Goal: Task Accomplishment & Management: Use online tool/utility

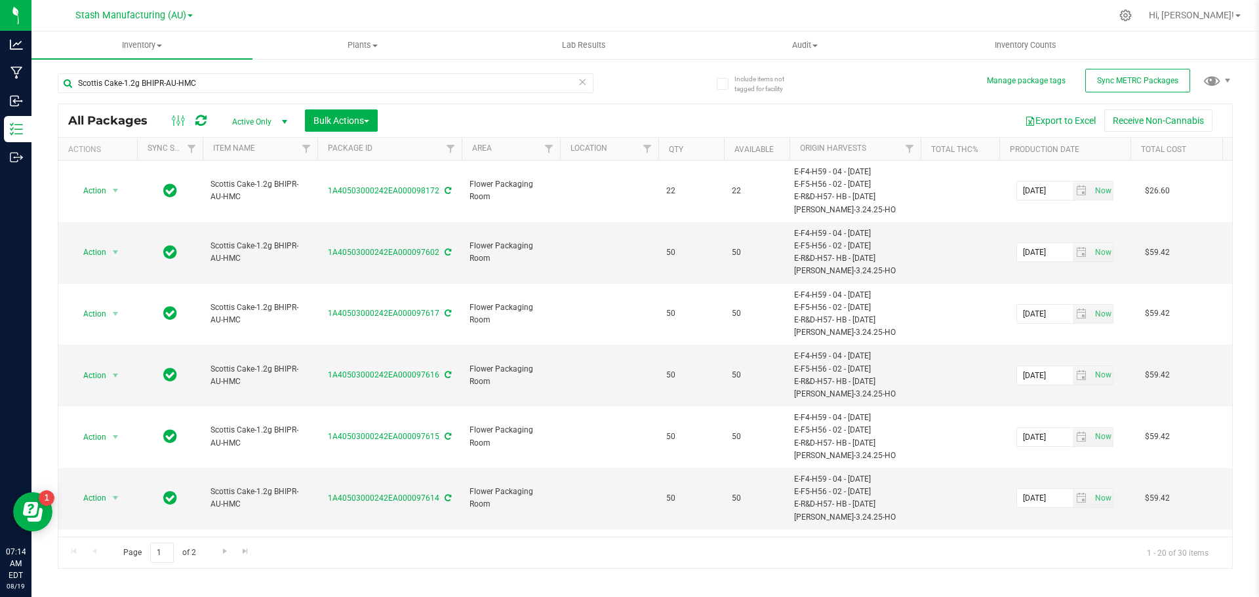
click at [584, 81] on icon at bounding box center [582, 81] width 9 height 16
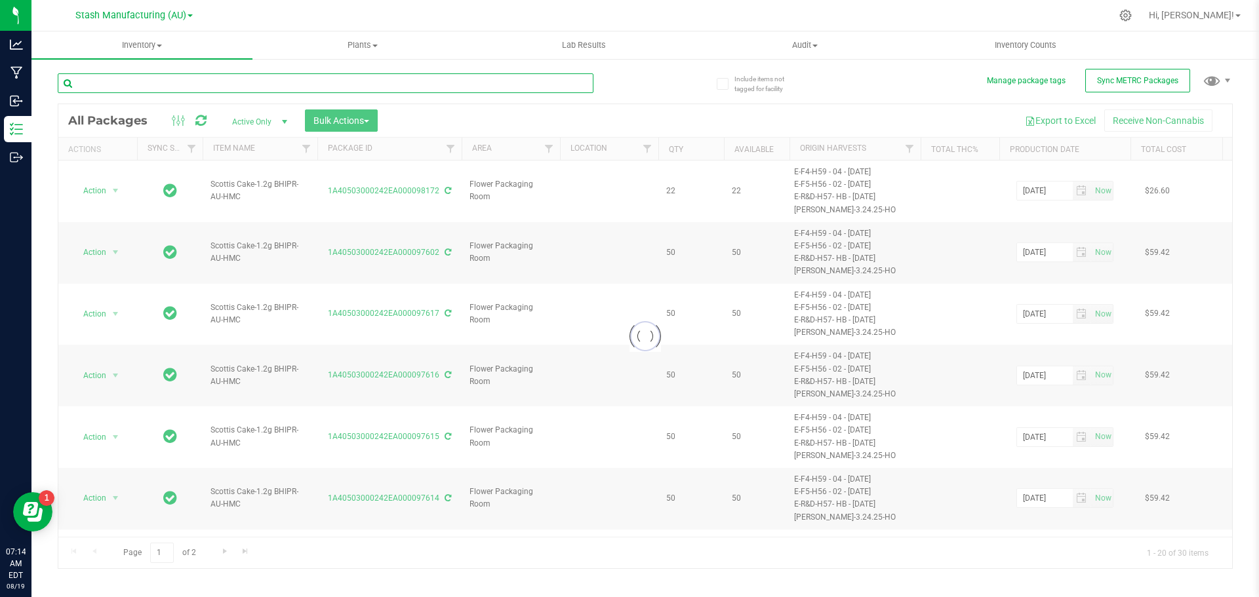
click at [163, 83] on input "text" at bounding box center [326, 83] width 536 height 20
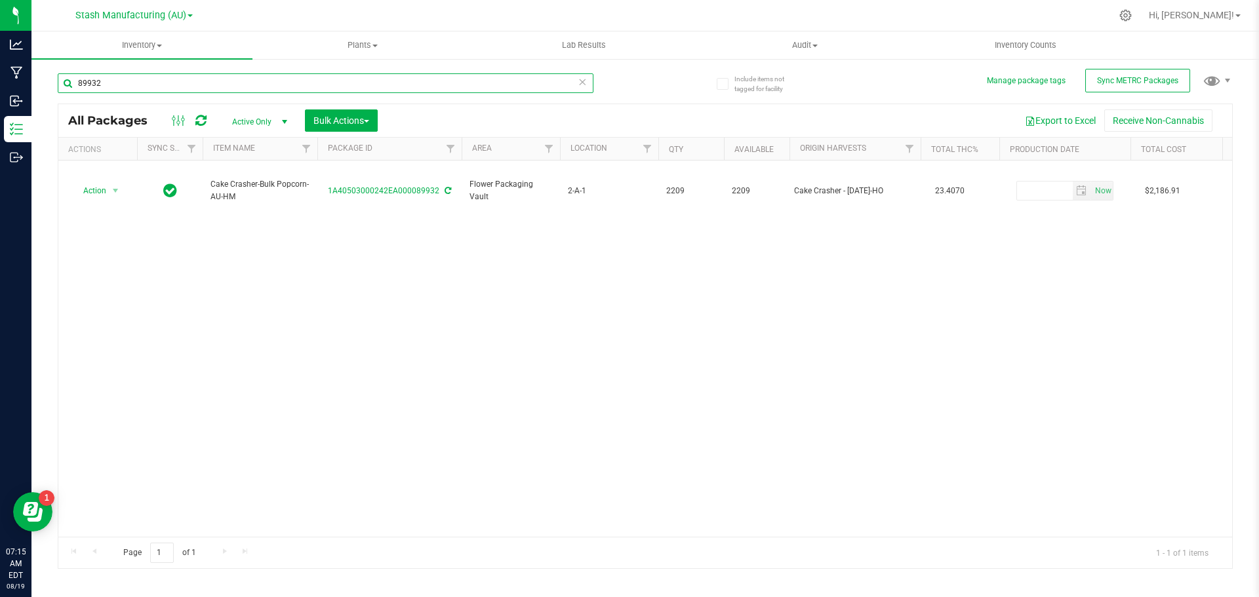
type input "89932"
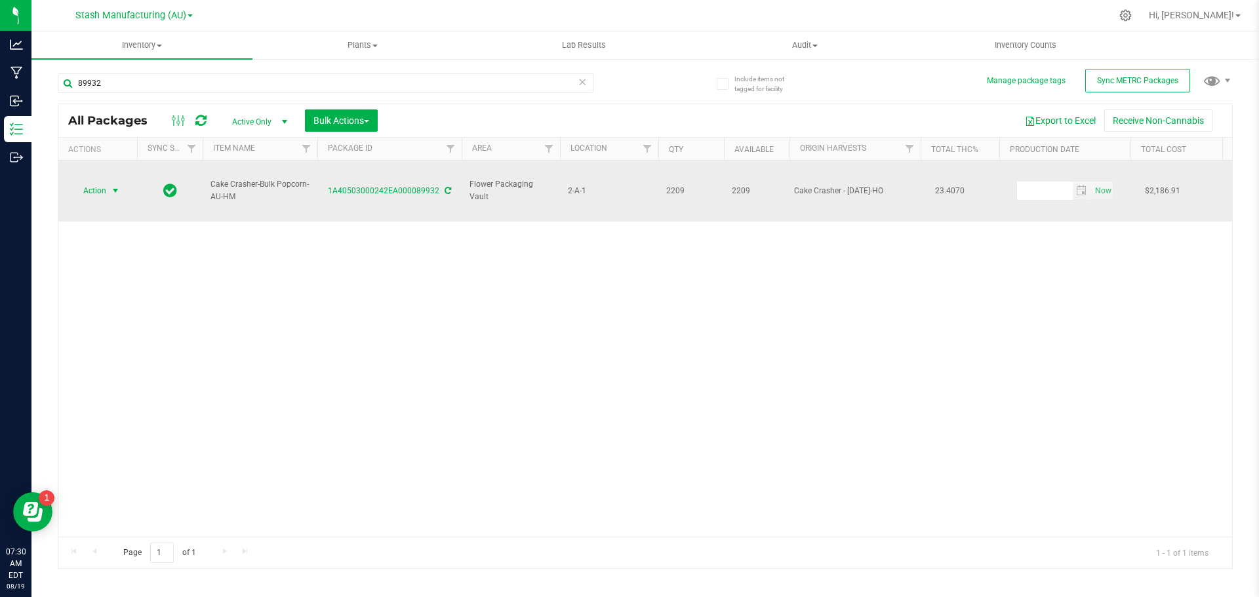
click at [113, 186] on span "select" at bounding box center [115, 191] width 10 height 10
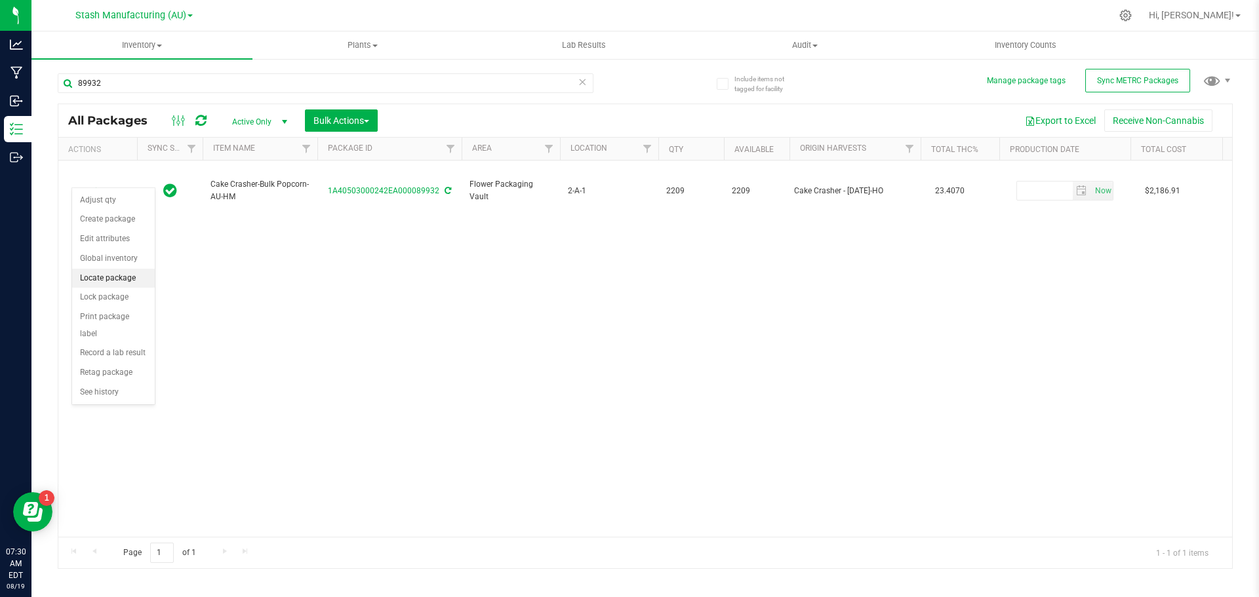
click at [117, 279] on li "Locate package" at bounding box center [113, 279] width 83 height 20
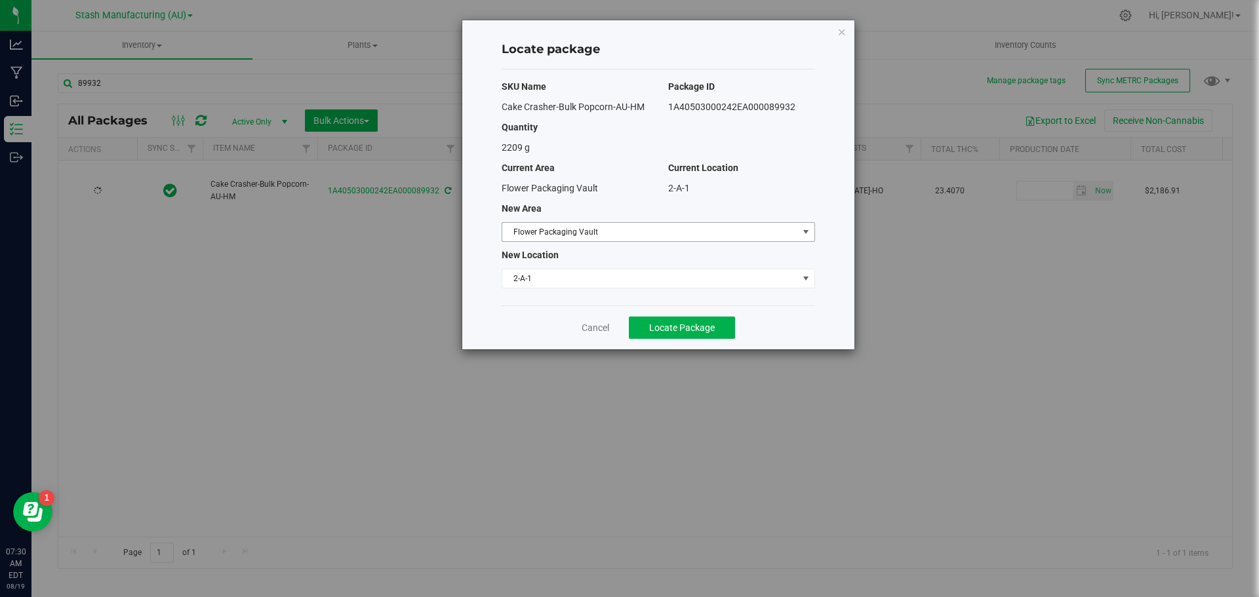
click at [809, 232] on span "select" at bounding box center [806, 232] width 10 height 10
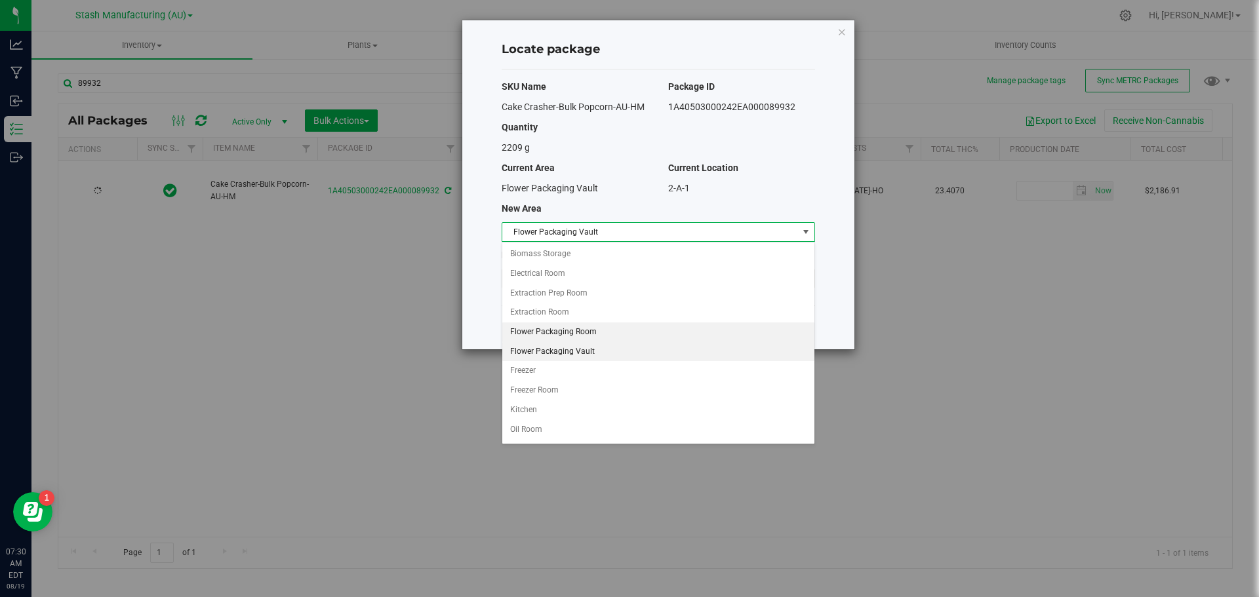
click at [607, 331] on li "Flower Packaging Room" at bounding box center [658, 333] width 312 height 20
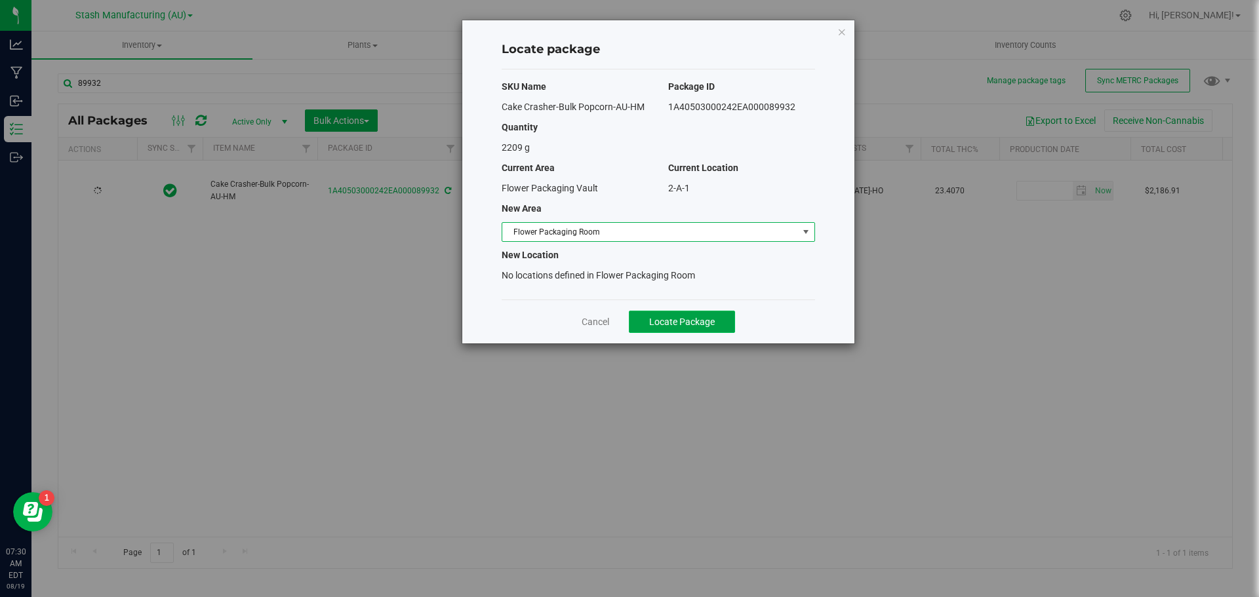
click at [664, 323] on span "Locate Package" at bounding box center [682, 322] width 66 height 10
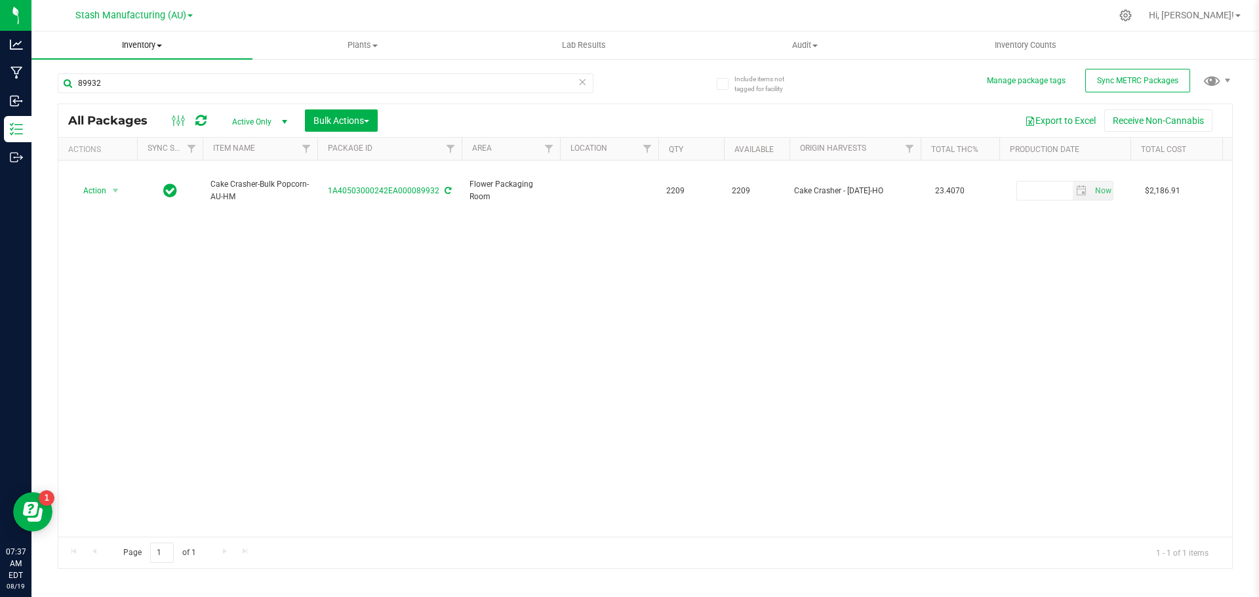
click at [144, 49] on span "Inventory" at bounding box center [141, 45] width 221 height 12
click at [127, 154] on span "From bill of materials" at bounding box center [90, 157] width 119 height 11
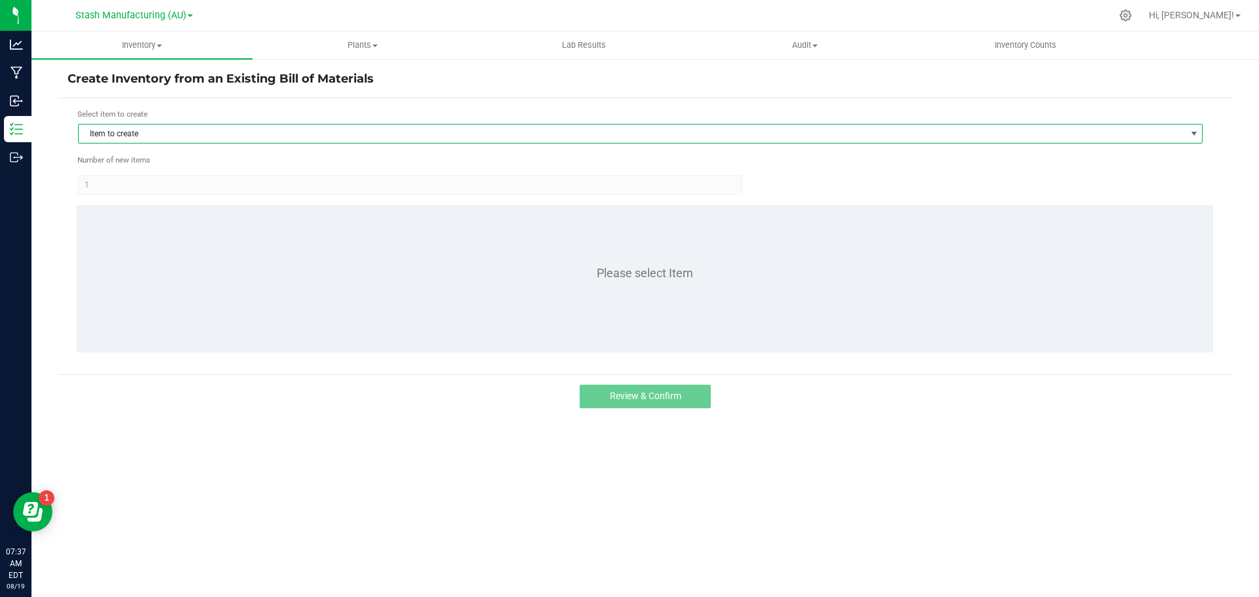
click at [164, 135] on span "Item to create" at bounding box center [632, 134] width 1107 height 18
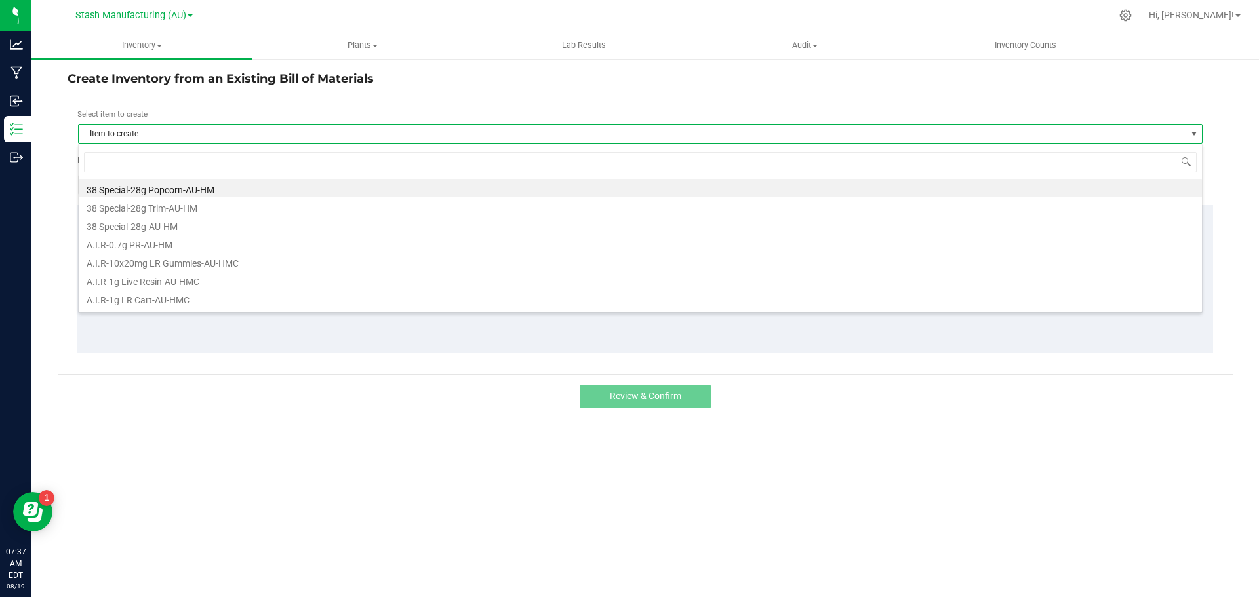
scroll to position [20, 1125]
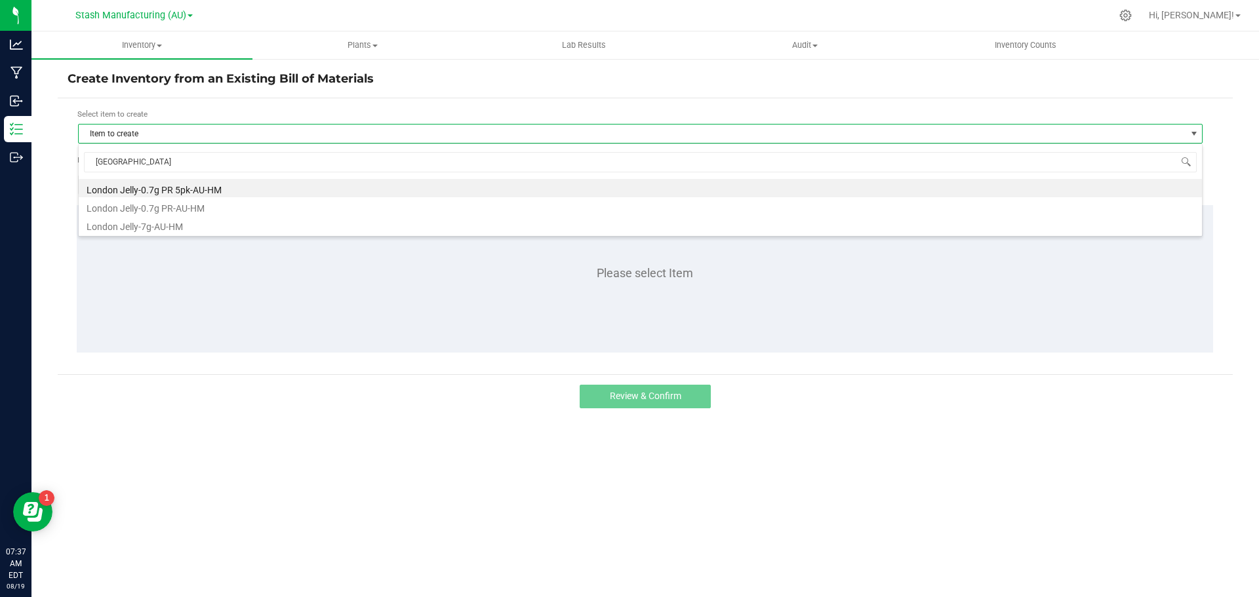
type input "london"
click at [120, 207] on li "London Jelly-0.7g PR-AU-HM" at bounding box center [641, 206] width 1124 height 18
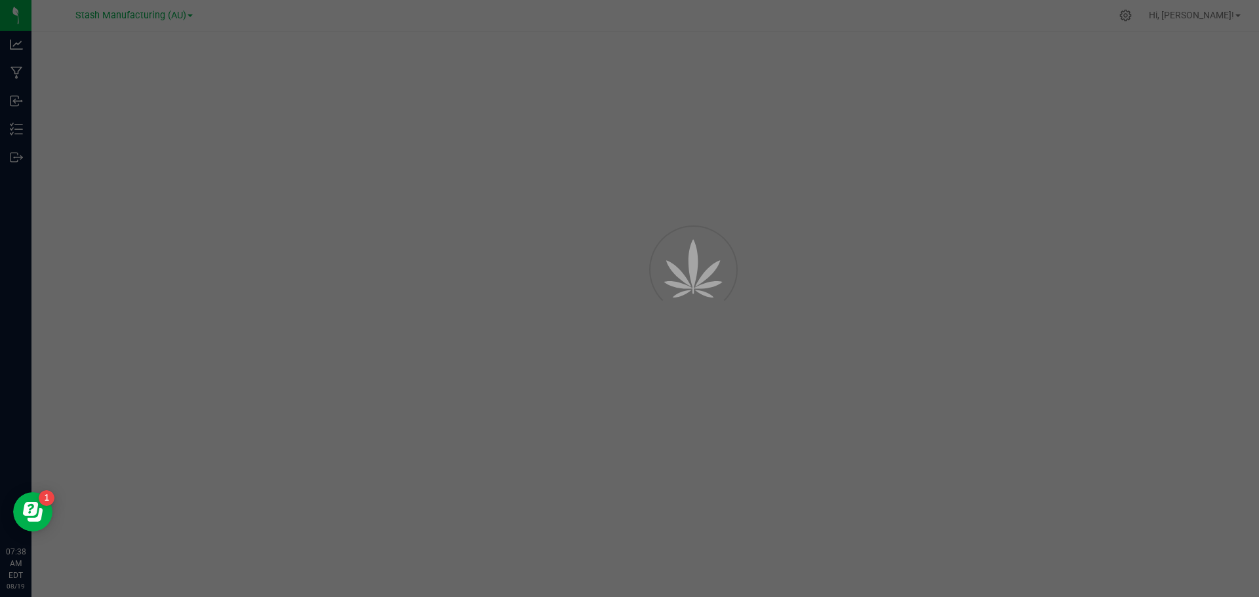
select select "884"
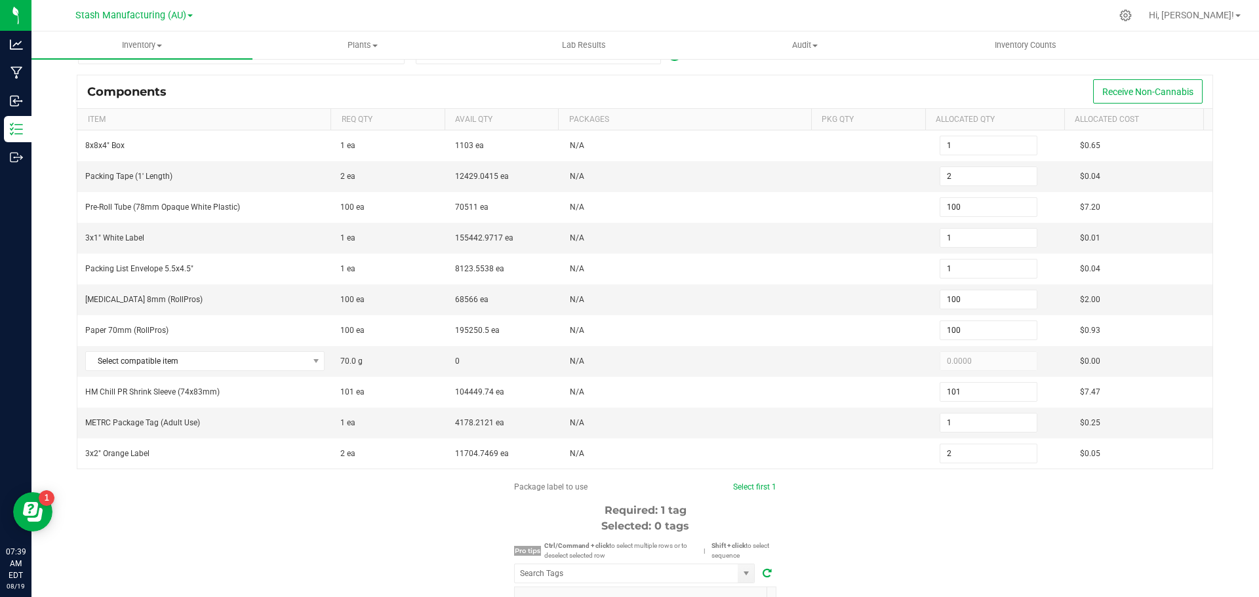
scroll to position [131, 0]
click at [304, 516] on div "Package label to use Select first 1 Required: 1 tag Selected: 0 tags Pro tips C…" at bounding box center [645, 606] width 1175 height 250
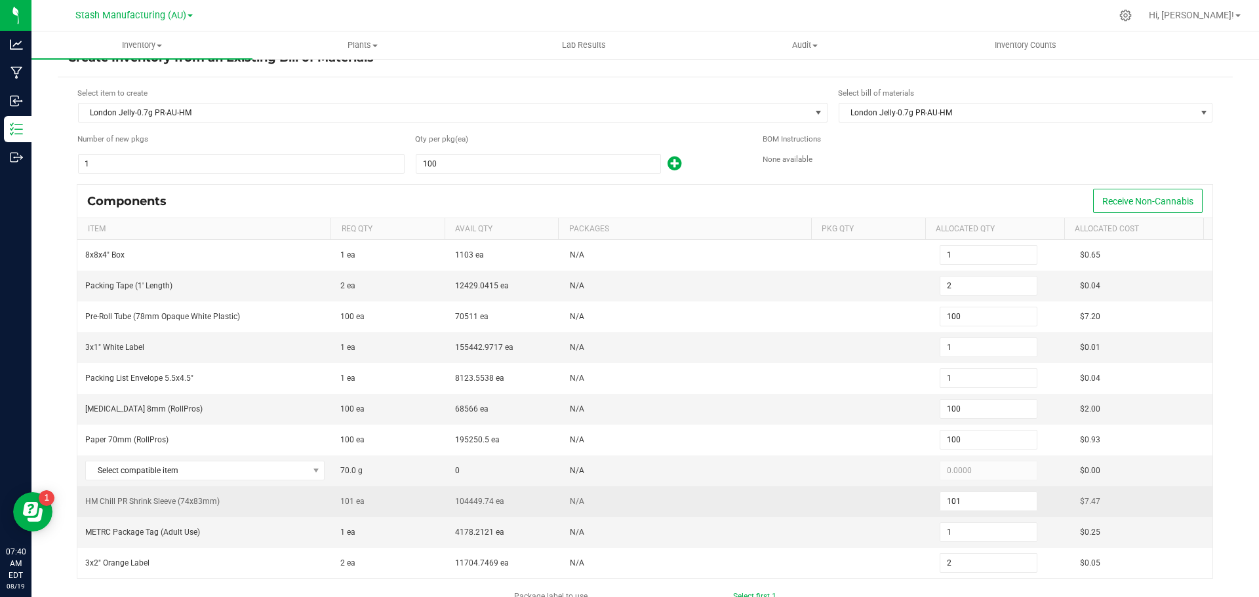
scroll to position [0, 0]
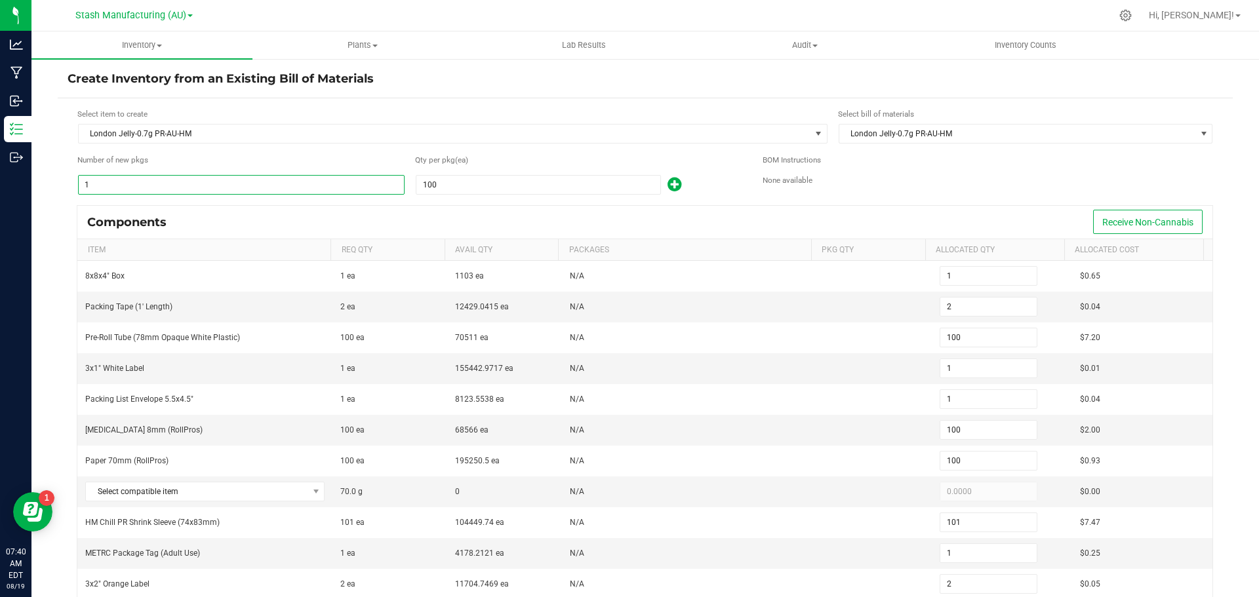
click at [141, 186] on input "1" at bounding box center [241, 185] width 325 height 18
type input "10"
type input "20"
type input "1,000"
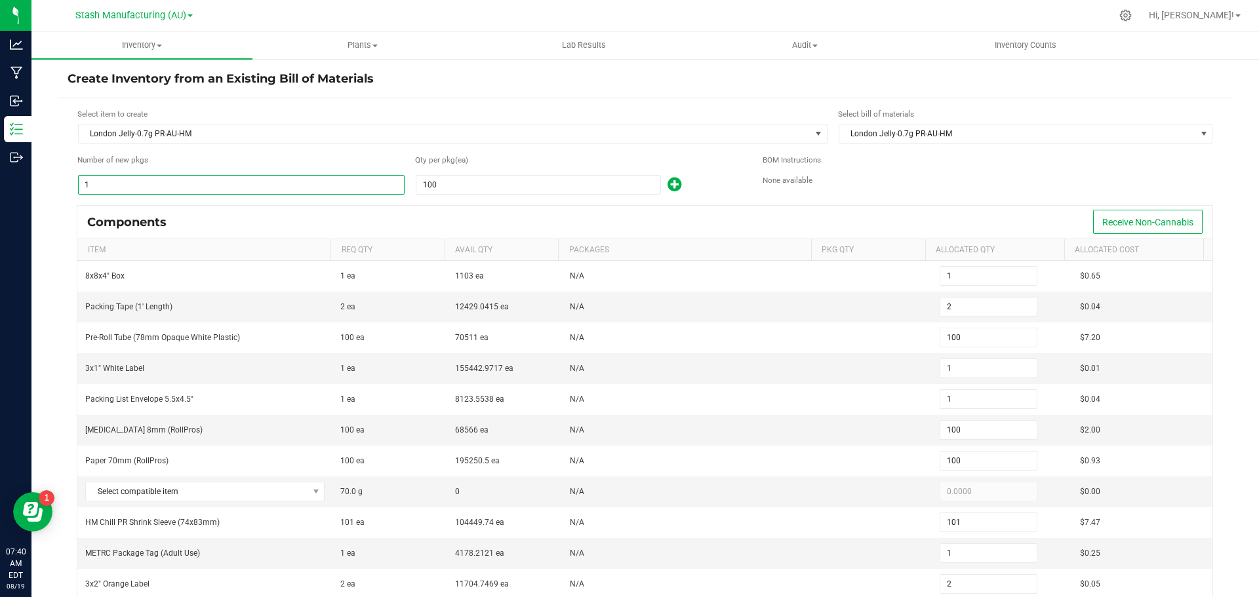
type input "10"
type input "1,000"
type input "1,010"
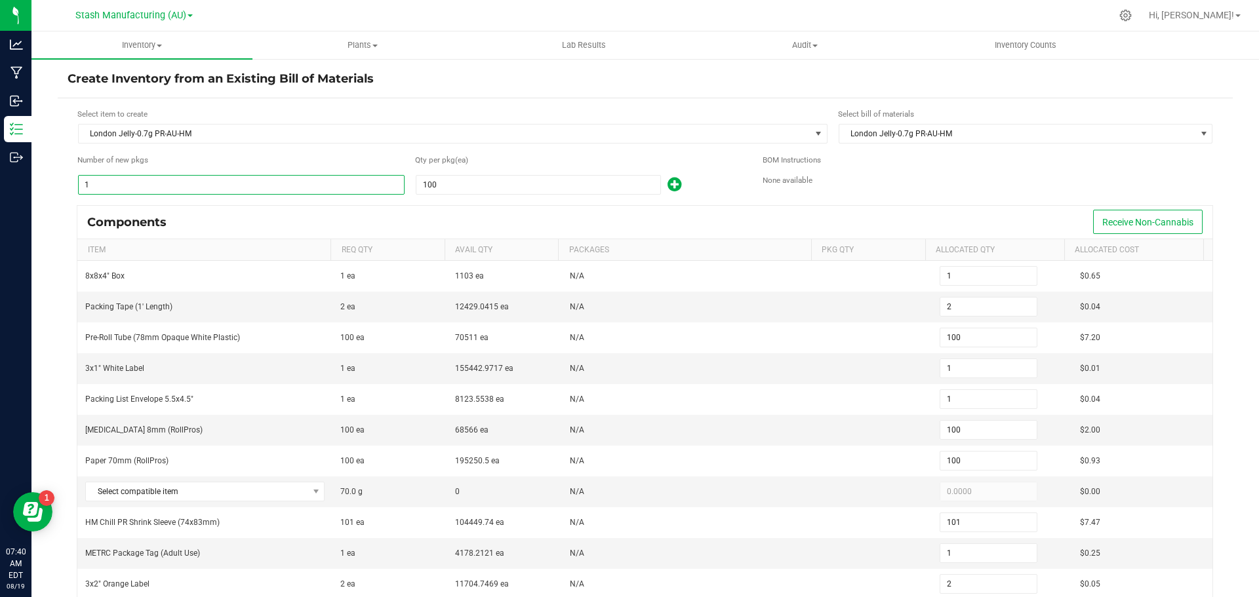
type input "10"
type input "20"
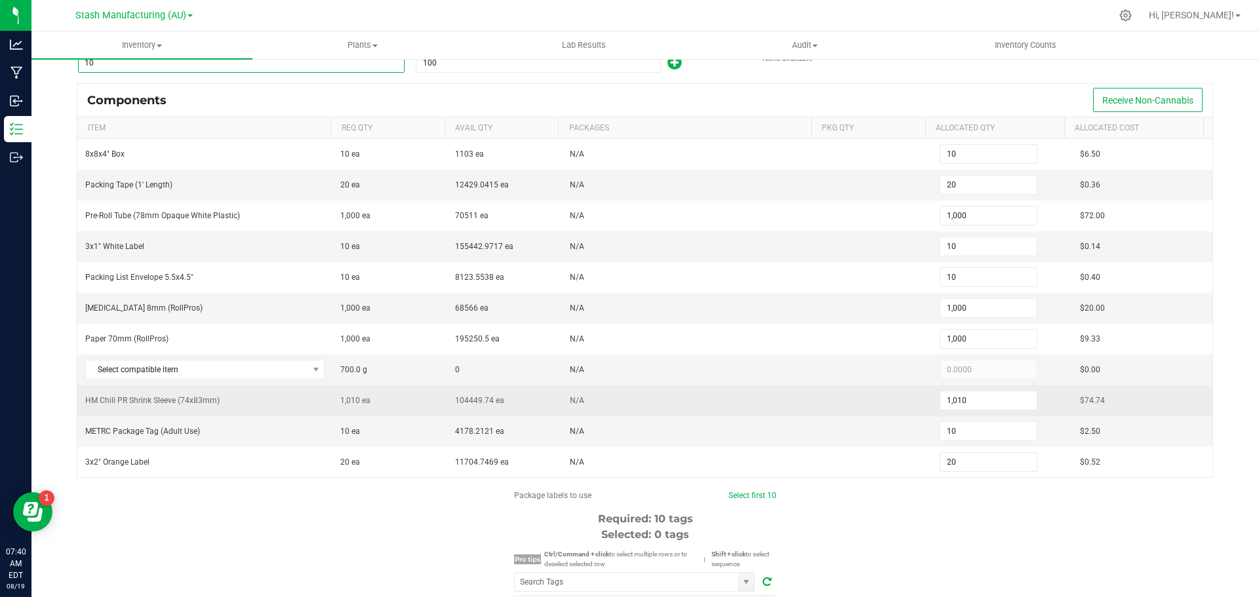
scroll to position [131, 0]
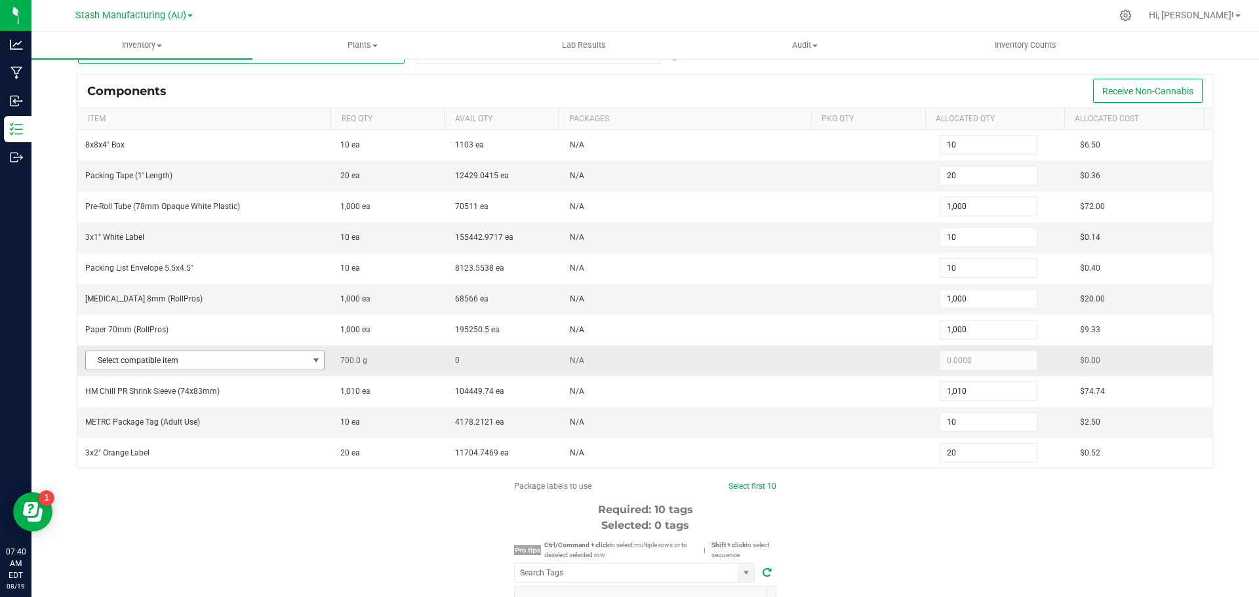
type input "10"
click at [311, 365] on span at bounding box center [316, 360] width 10 height 10
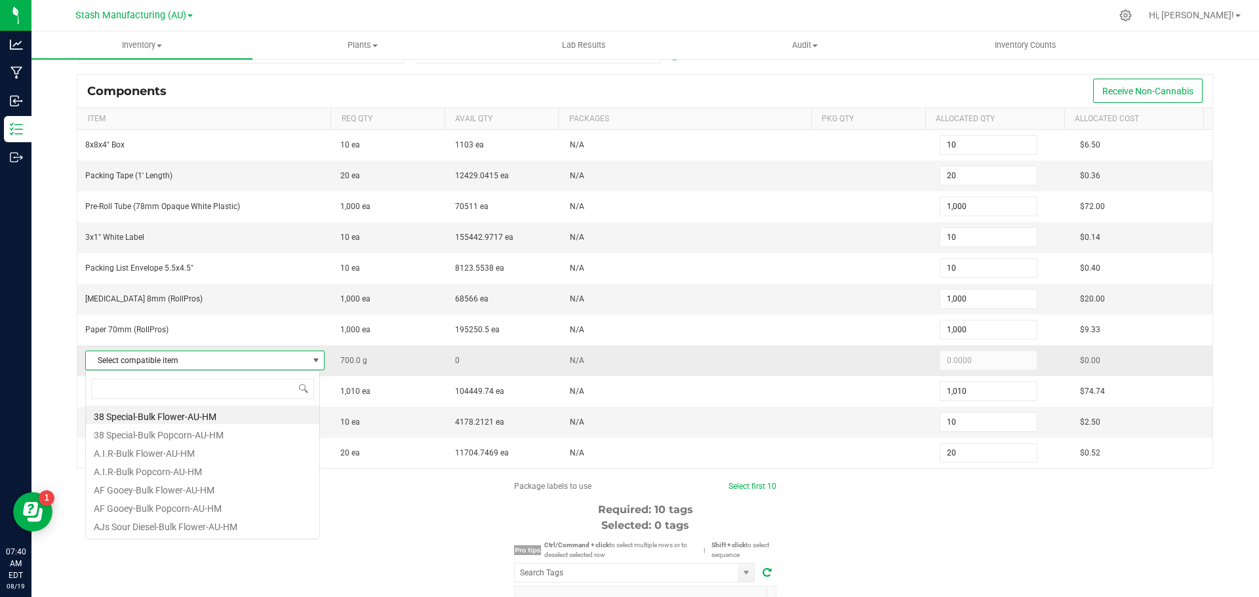
scroll to position [20, 235]
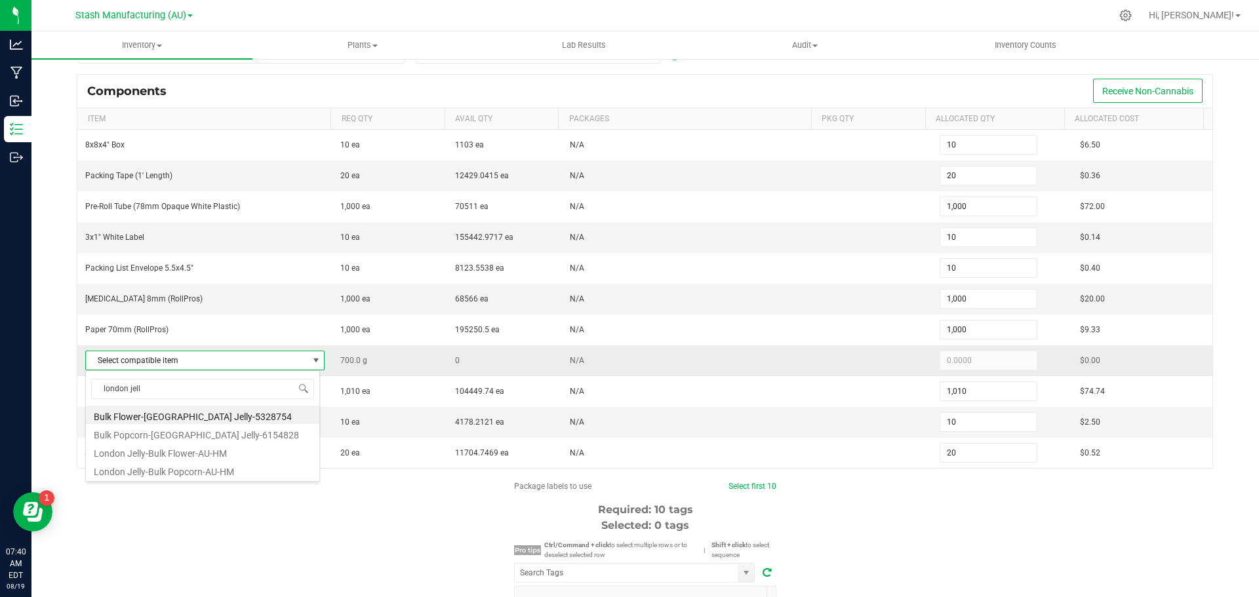
type input "london jelly"
click at [216, 473] on li "London Jelly-Bulk Popcorn-AU-HM" at bounding box center [202, 470] width 233 height 18
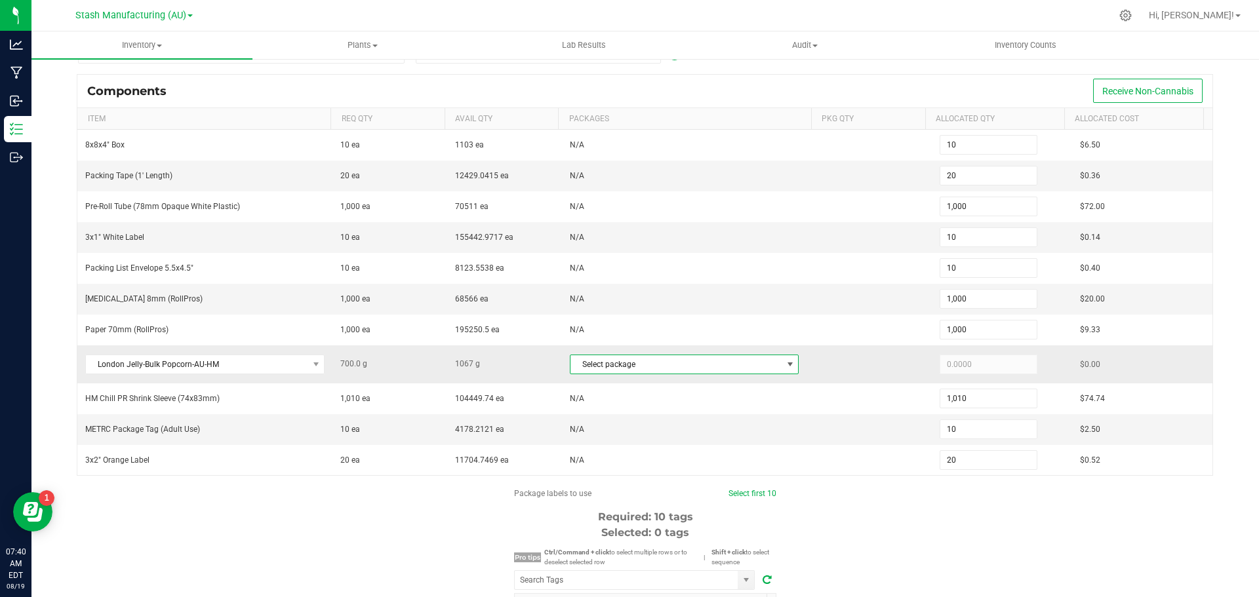
click at [785, 365] on span at bounding box center [790, 364] width 10 height 10
click at [674, 420] on li "1A40503000242EA000089890" at bounding box center [673, 419] width 223 height 18
type input "700.0000"
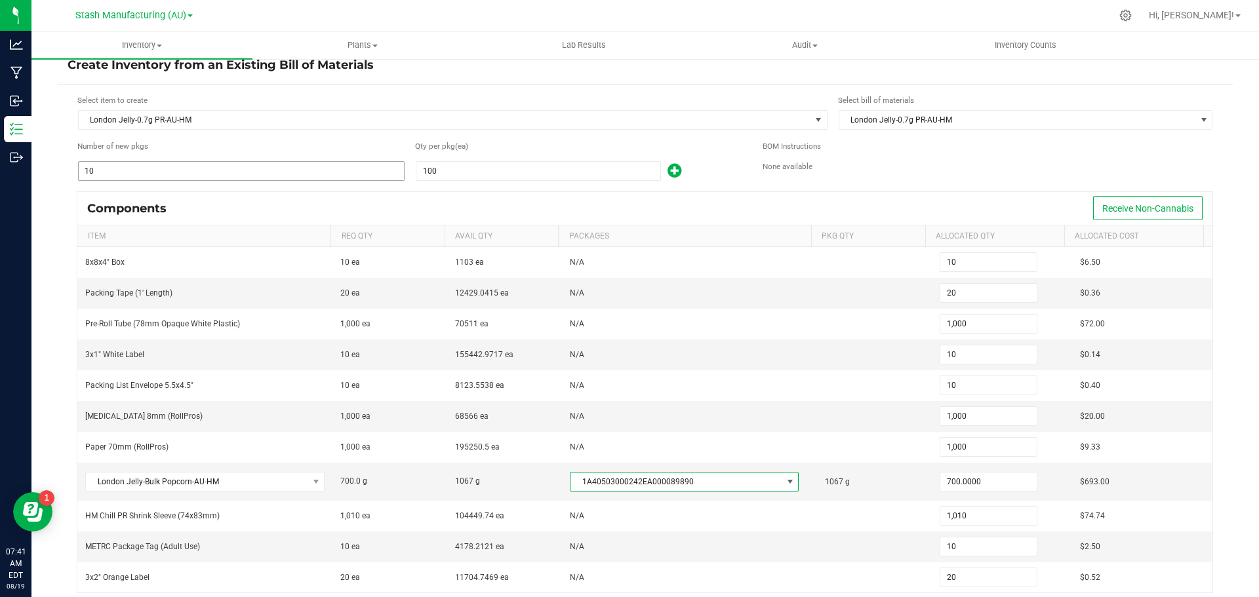
scroll to position [0, 0]
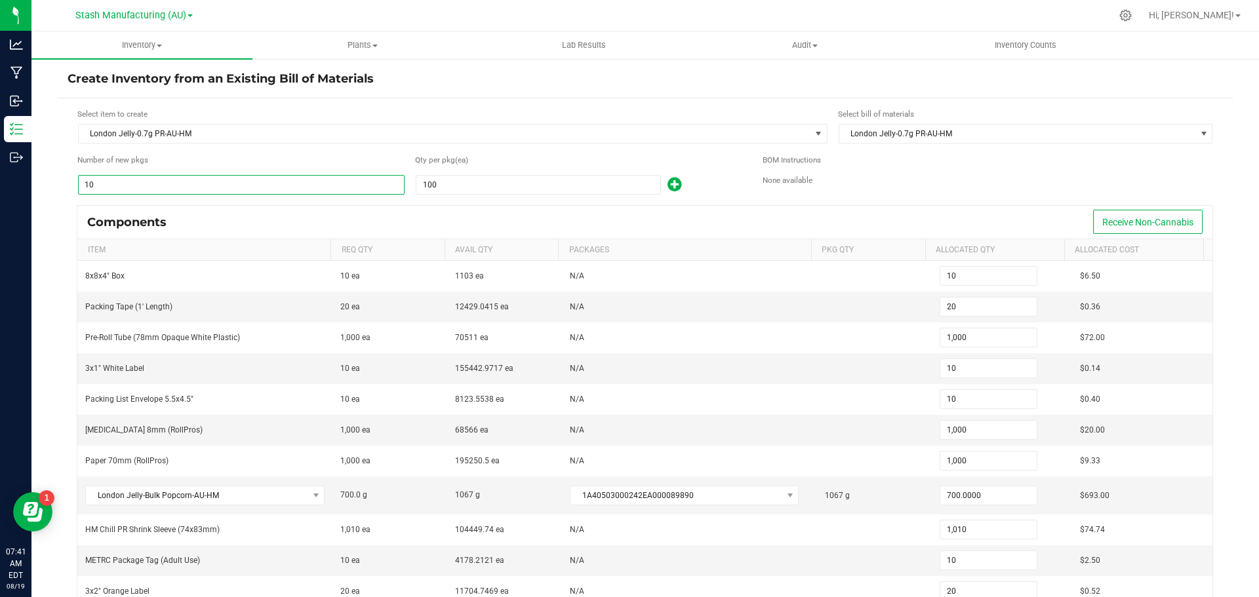
click at [112, 184] on input "10" at bounding box center [241, 185] width 325 height 18
type input "1"
type input "2"
type input "100"
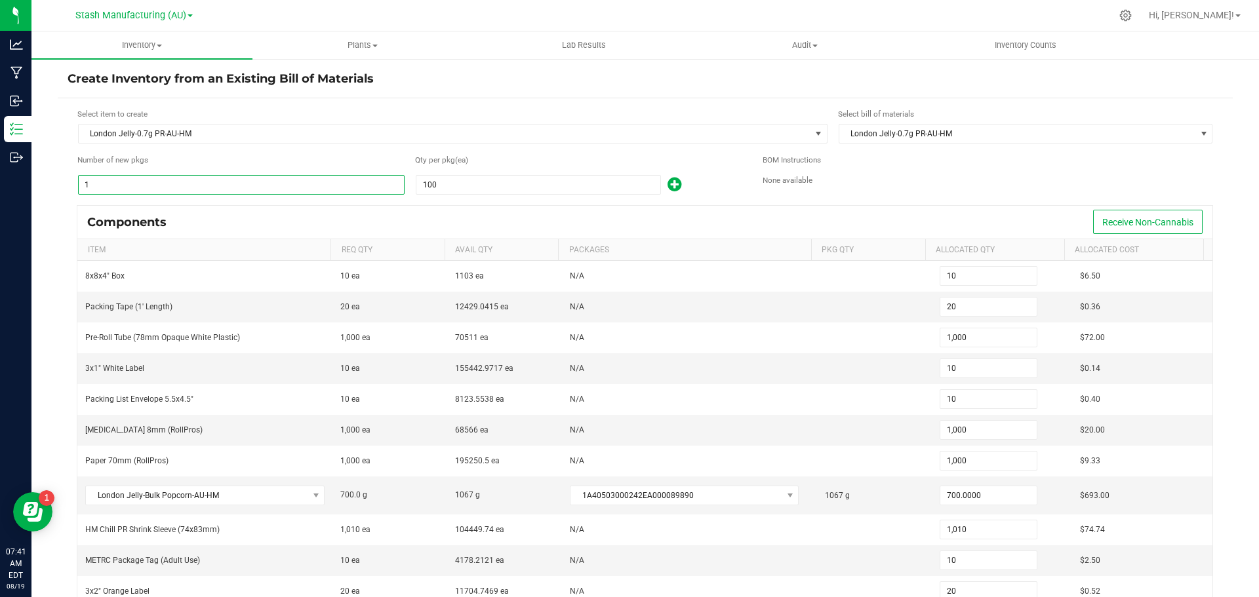
type input "1"
type input "100"
type input "101"
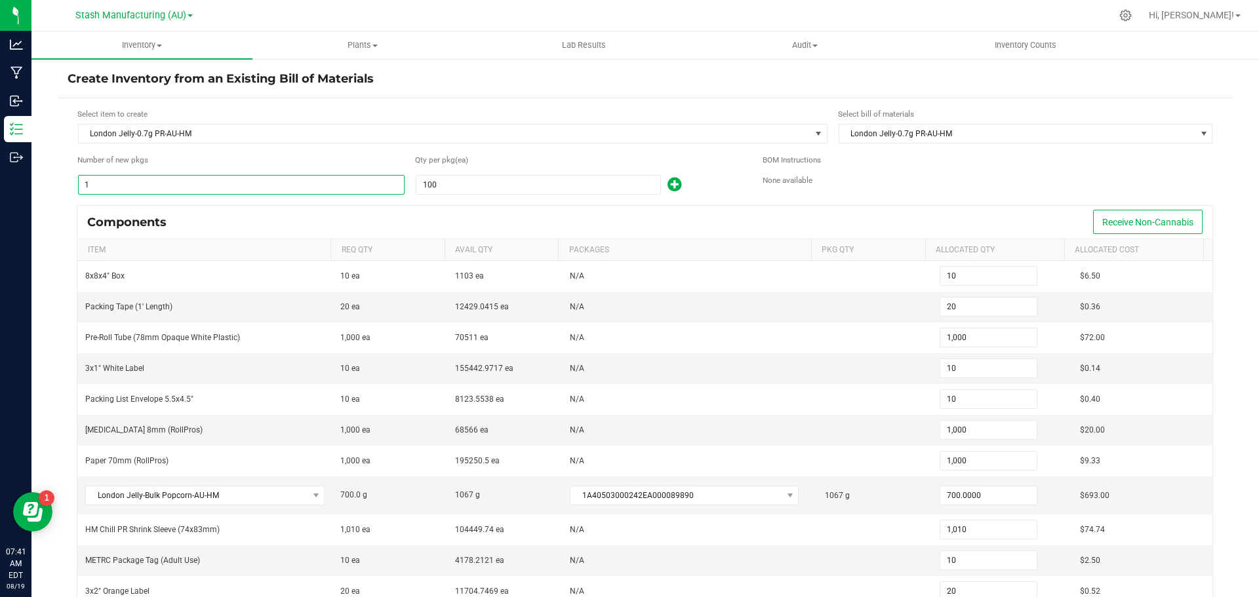
type input "1"
type input "2"
type input "11"
type input "22"
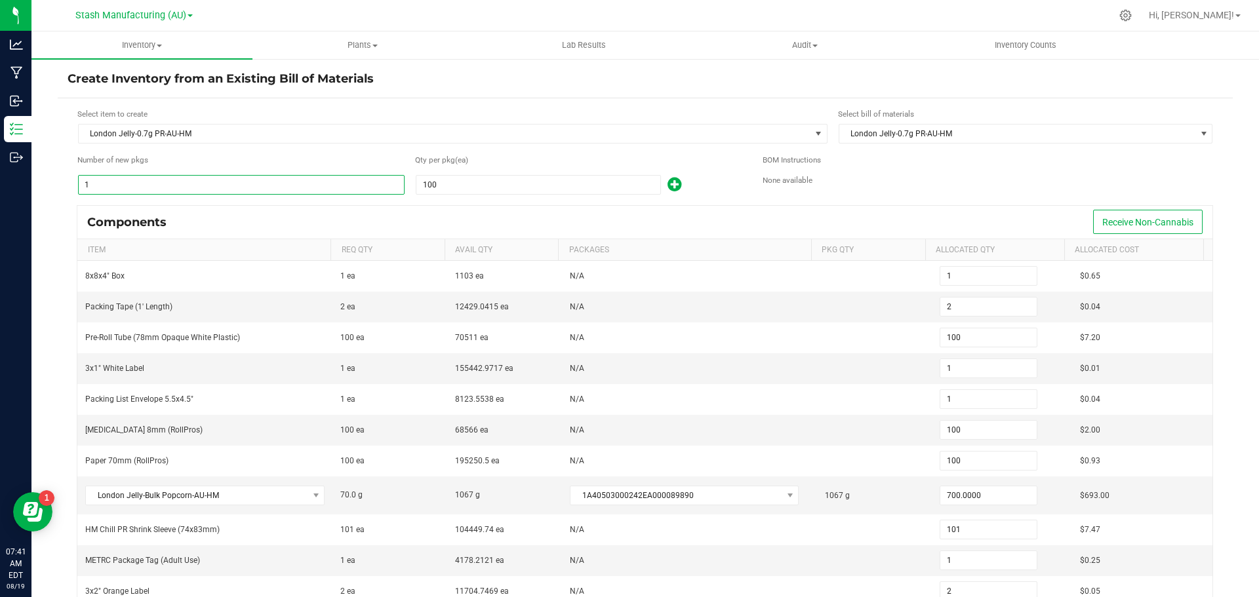
type input "1,100"
type input "11"
type input "1,100"
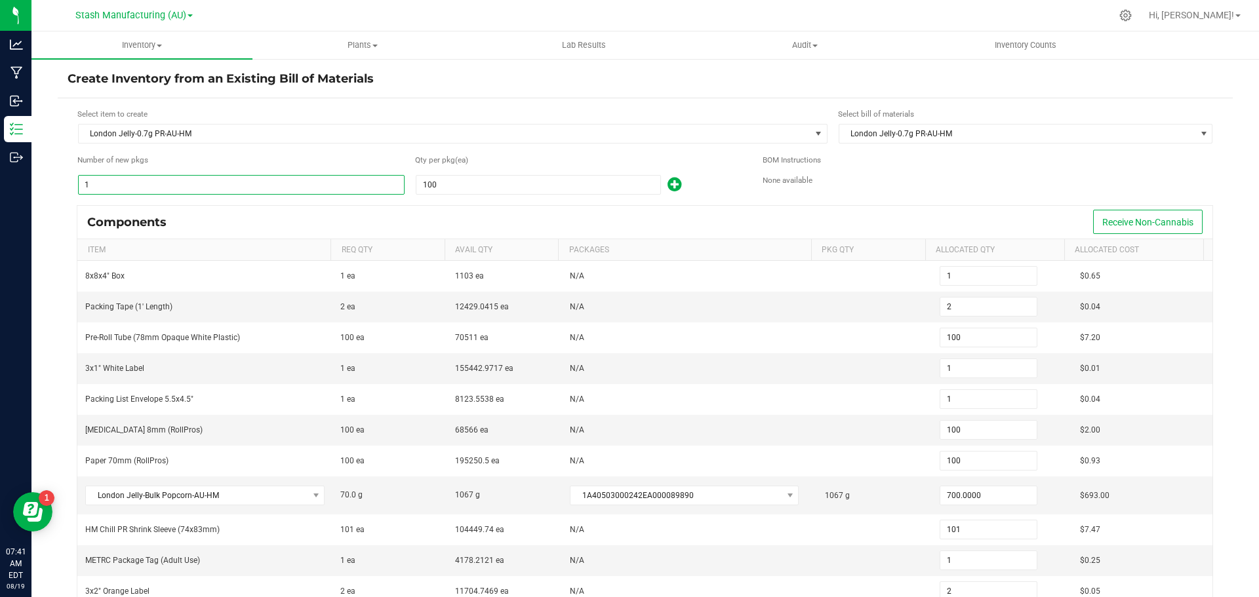
type input "1,111"
type input "11"
type input "22"
type input "1"
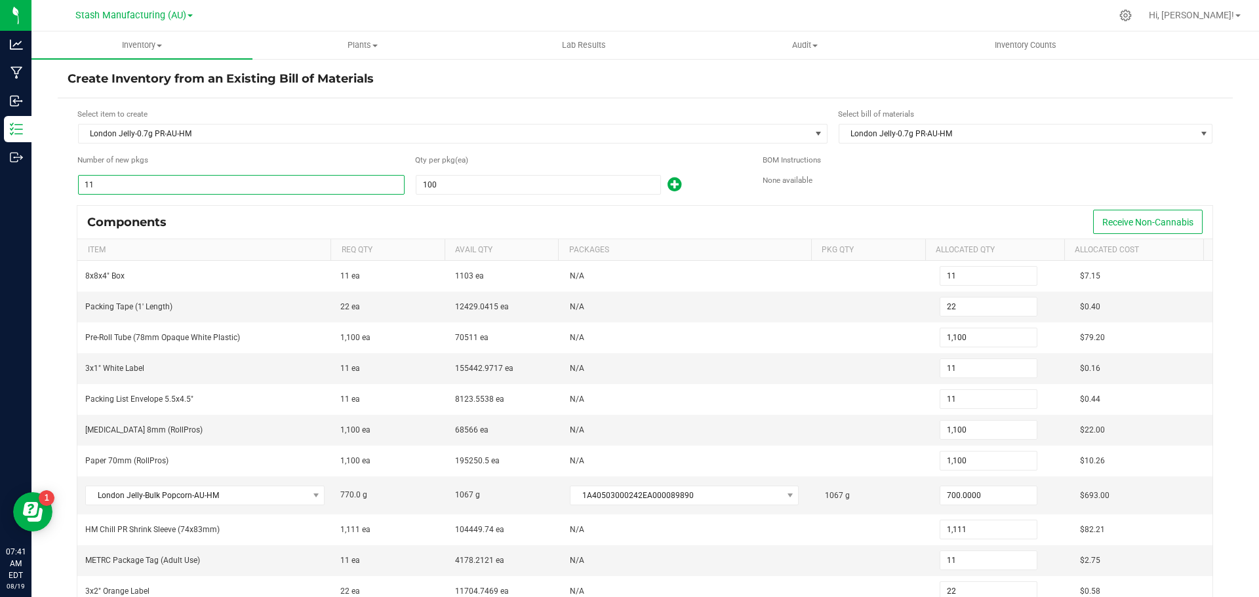
type input "2"
type input "100"
type input "1"
type input "100"
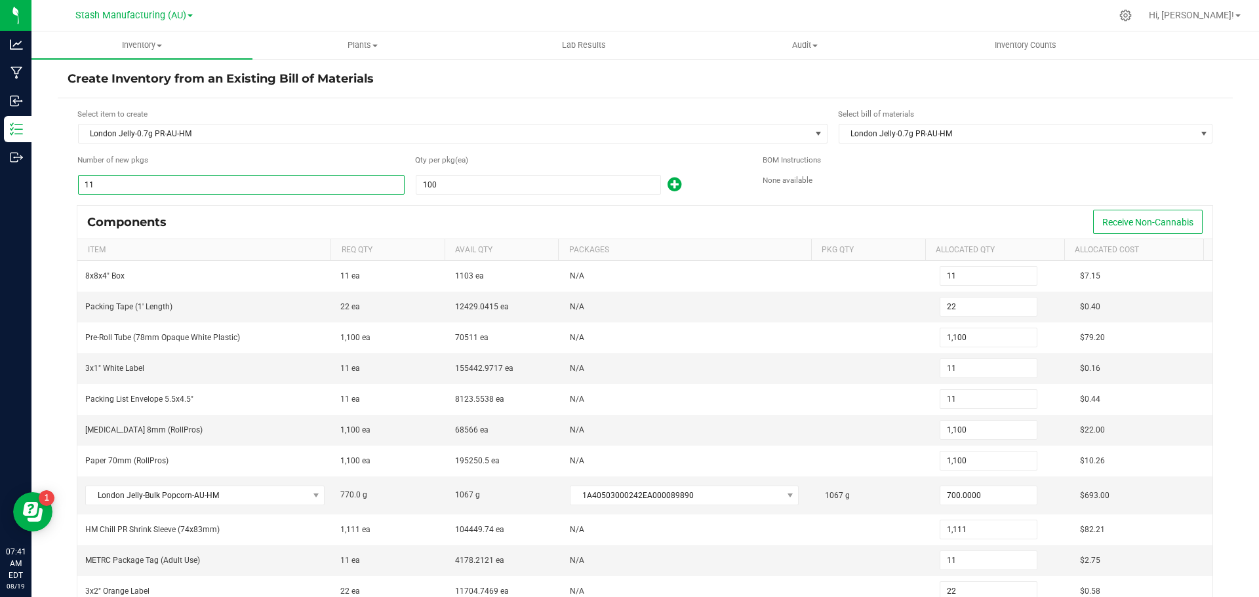
type input "100"
type input "101"
type input "1"
type input "2"
type input "12"
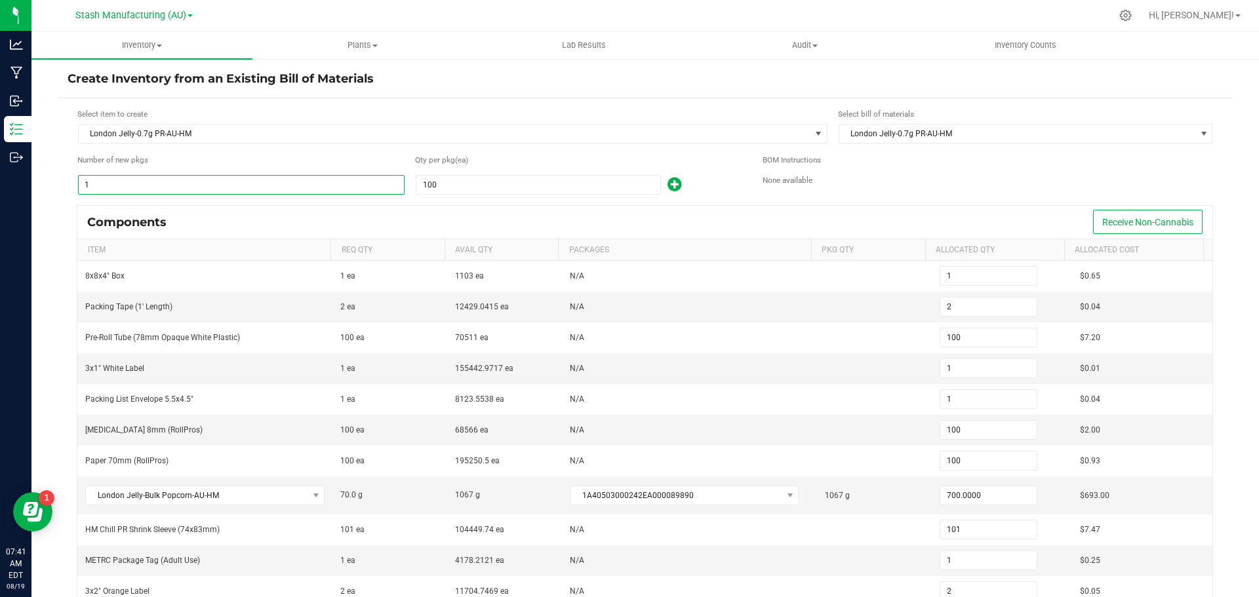
type input "12"
type input "24"
type input "1,200"
type input "12"
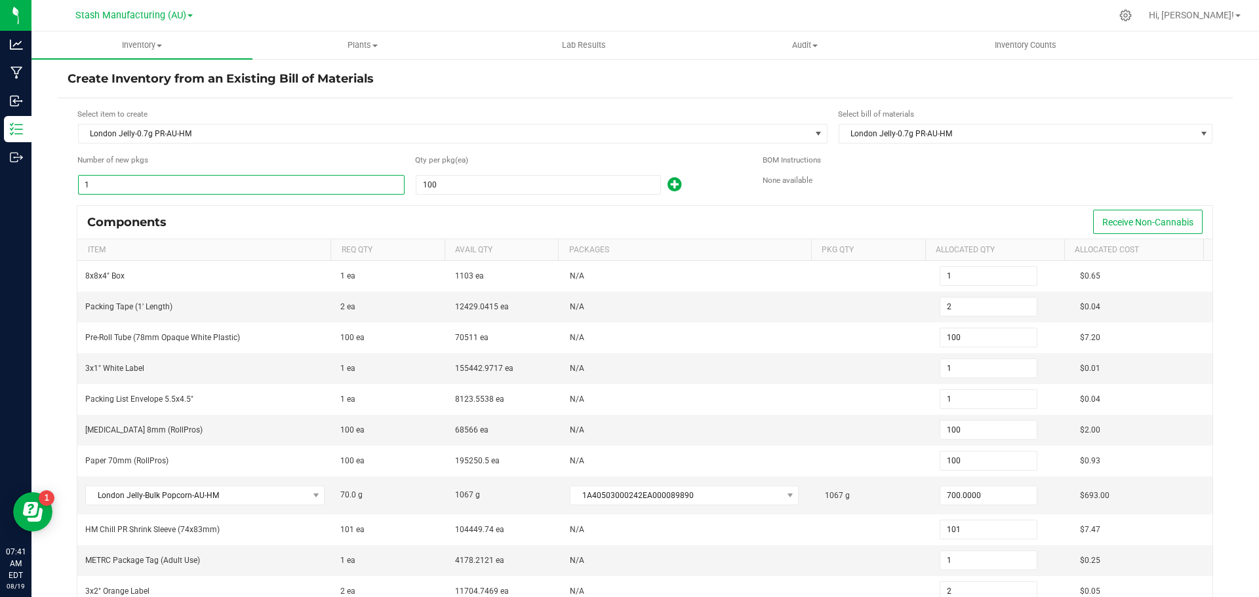
type input "1,200"
type input "1,212"
type input "12"
type input "24"
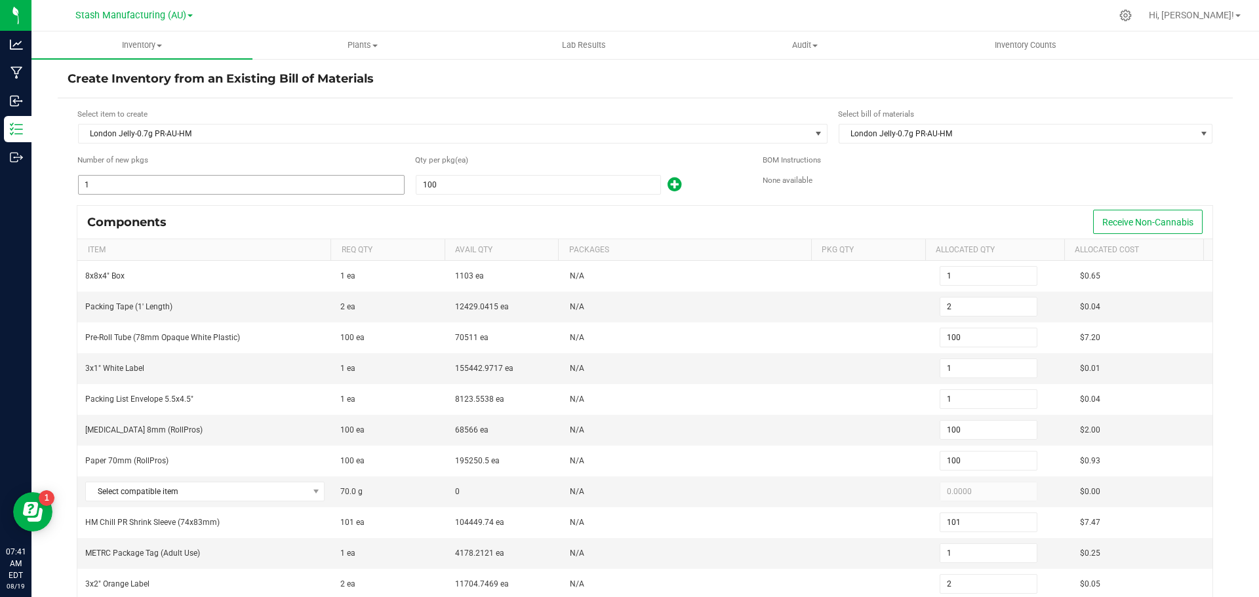
click at [109, 179] on input "1" at bounding box center [241, 185] width 325 height 18
type input "2"
type input "4"
type input "200"
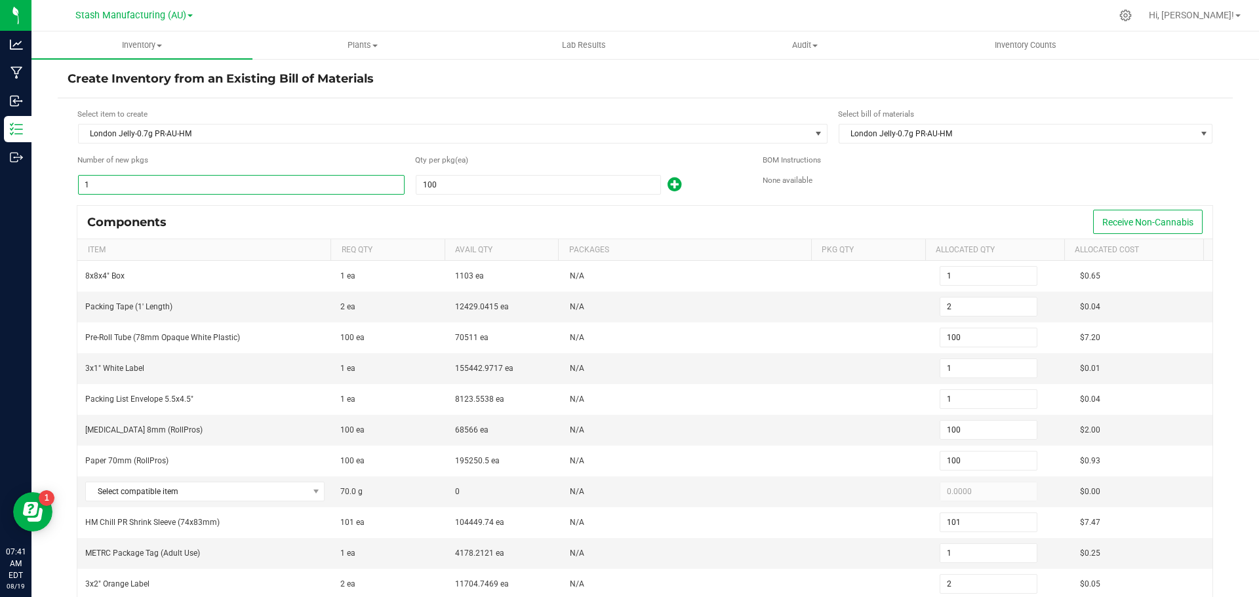
type input "2"
type input "200"
type input "202"
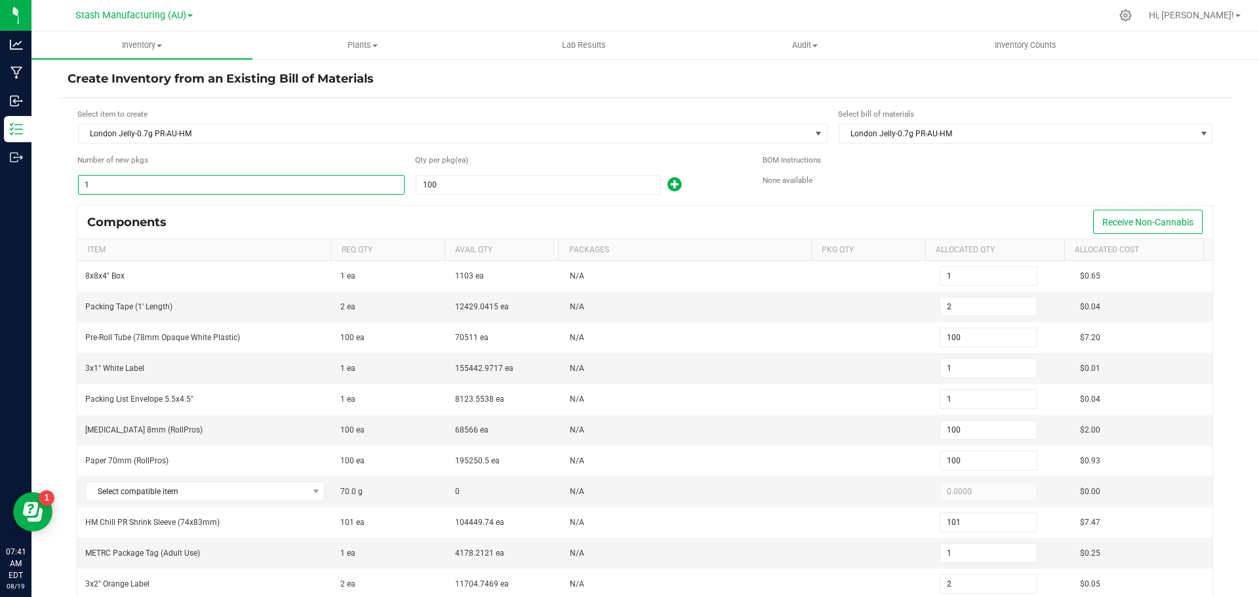
type input "2"
type input "4"
type input "1"
type input "2"
type input "100"
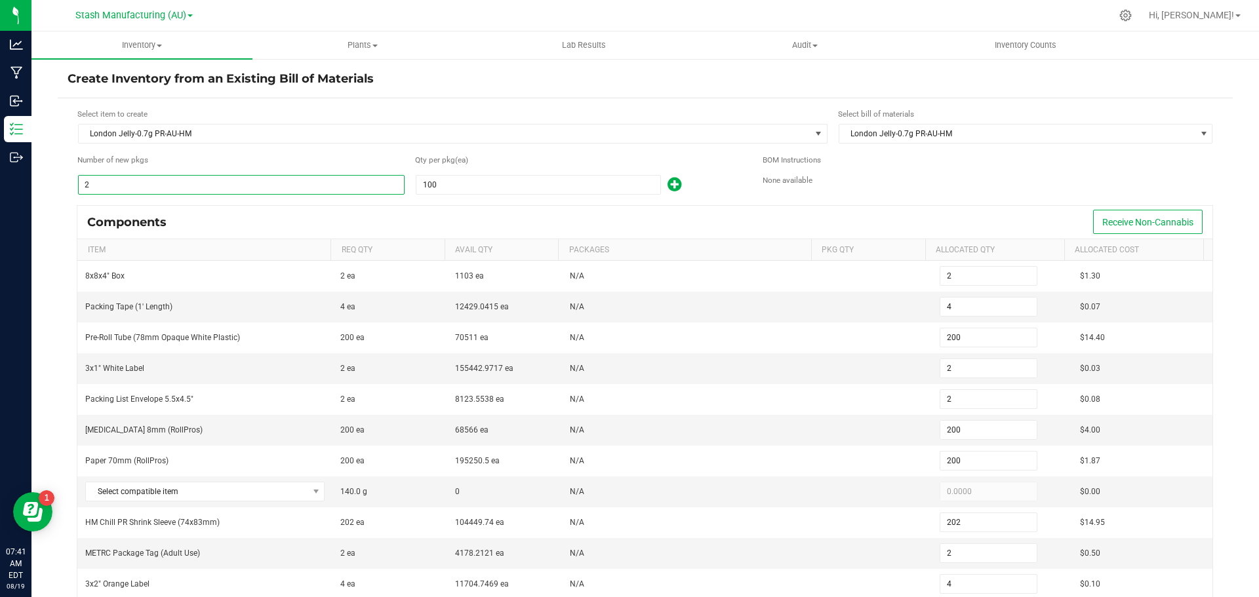
type input "1"
type input "100"
type input "101"
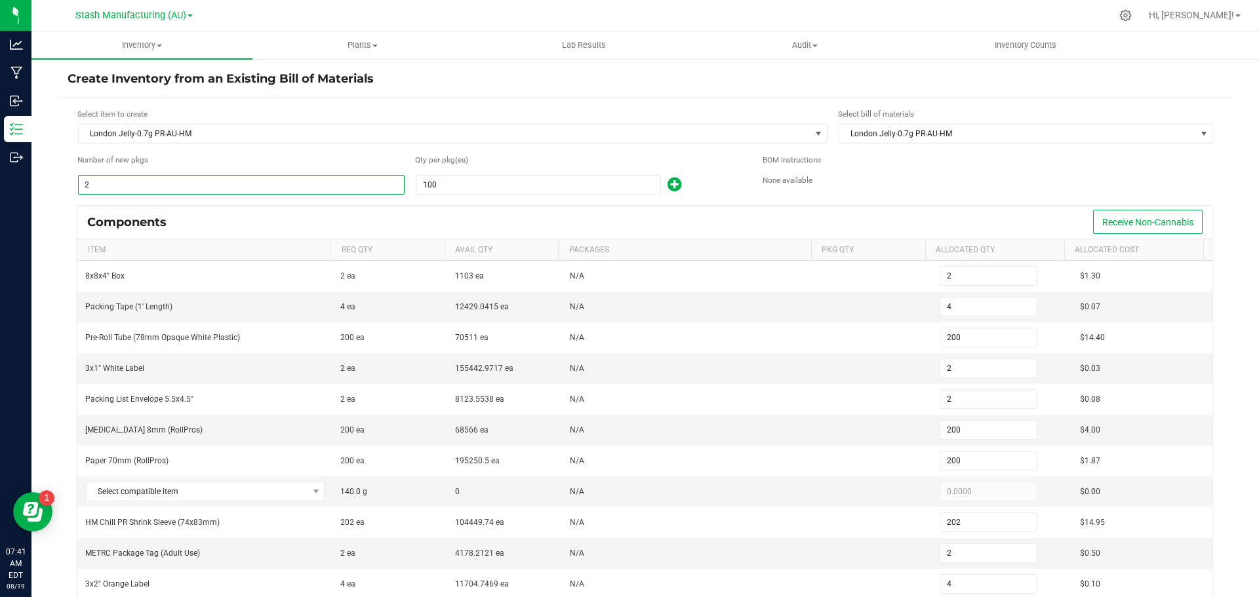
type input "1"
type input "2"
type input "12"
type input "24"
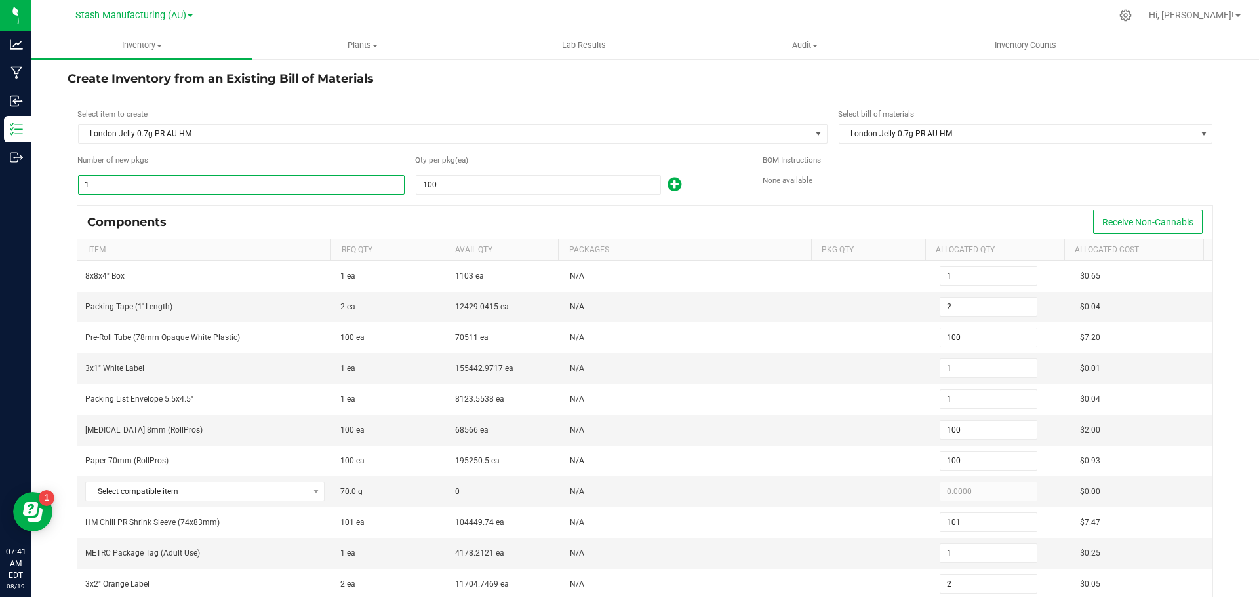
type input "1,200"
type input "12"
type input "1,200"
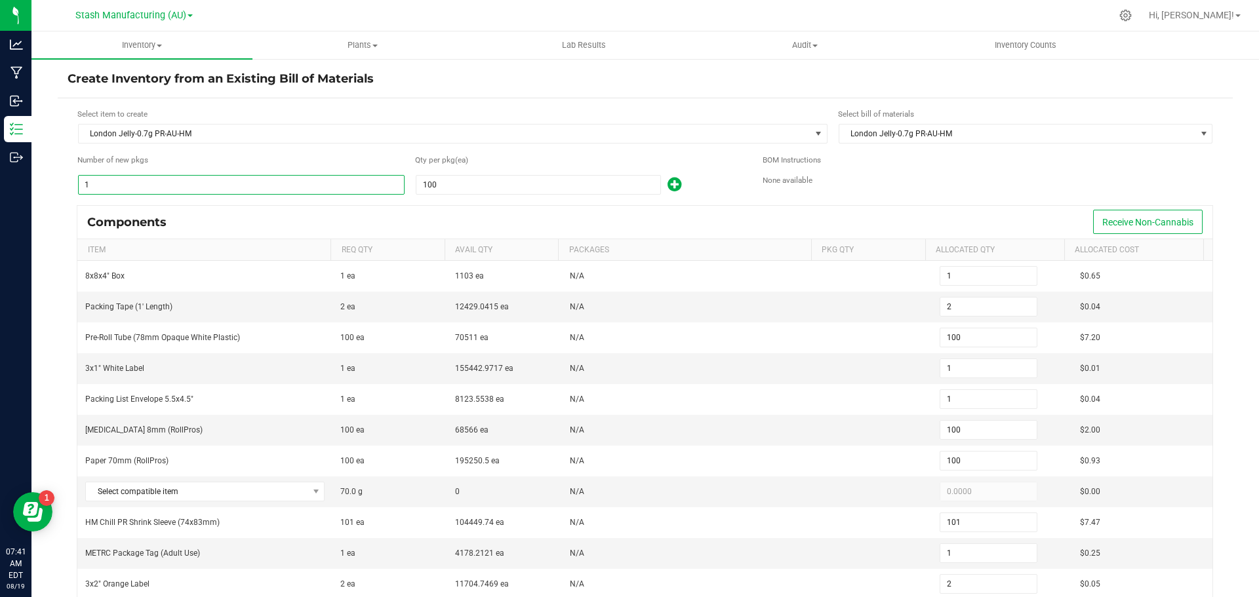
type input "1,212"
type input "12"
type input "24"
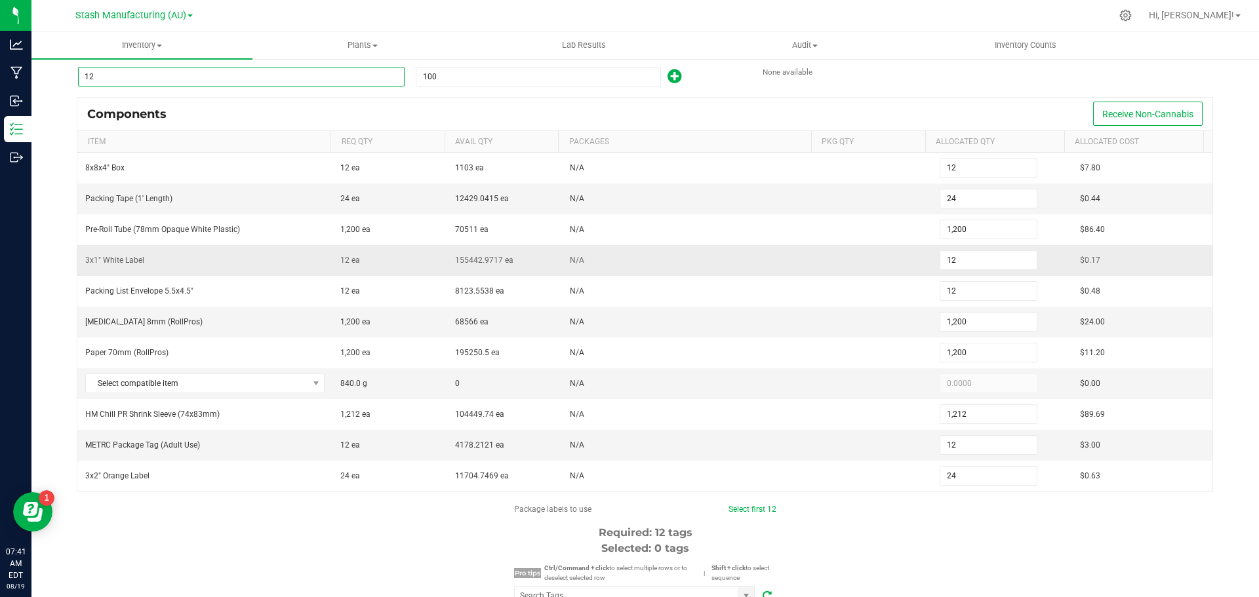
scroll to position [131, 0]
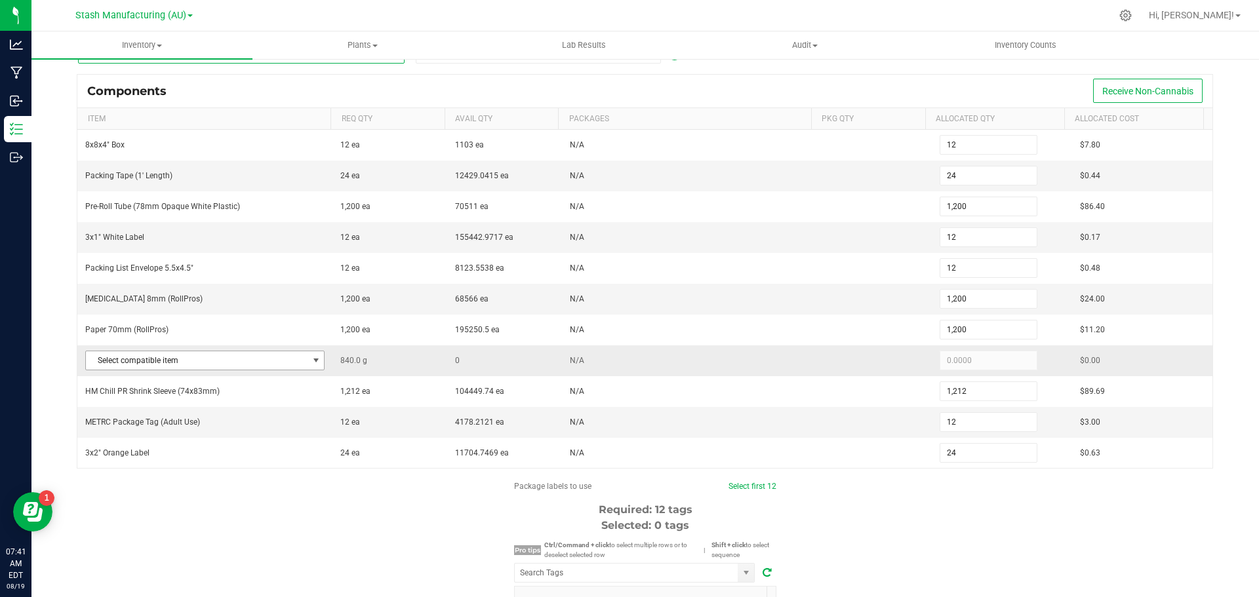
type input "12"
click at [314, 361] on span at bounding box center [316, 360] width 10 height 10
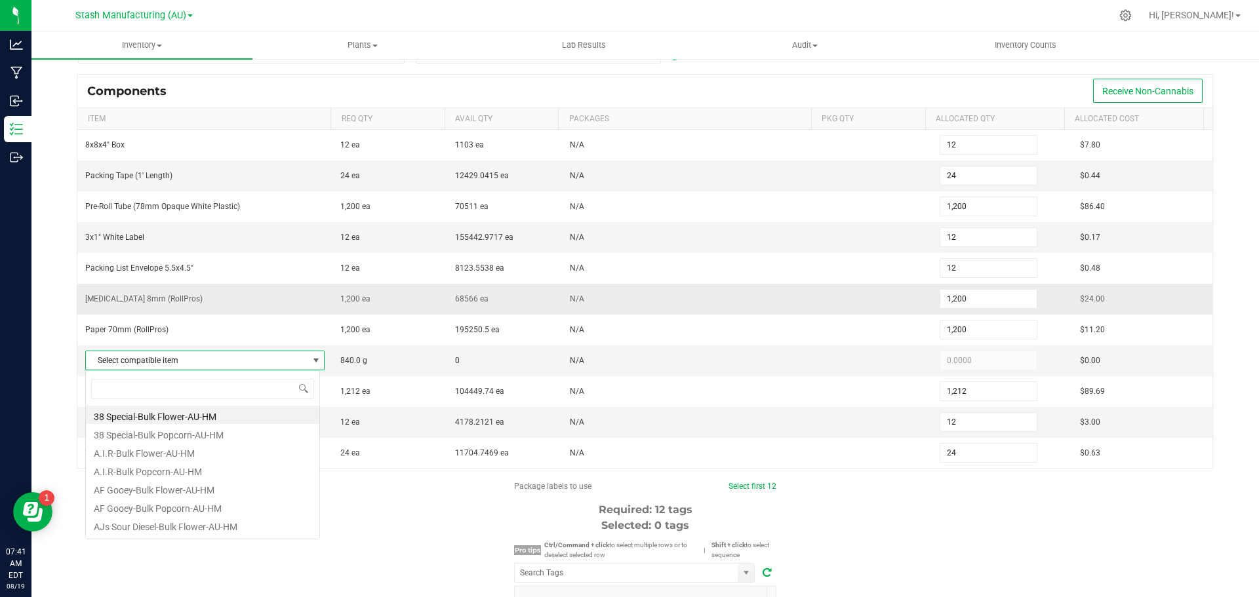
scroll to position [20, 235]
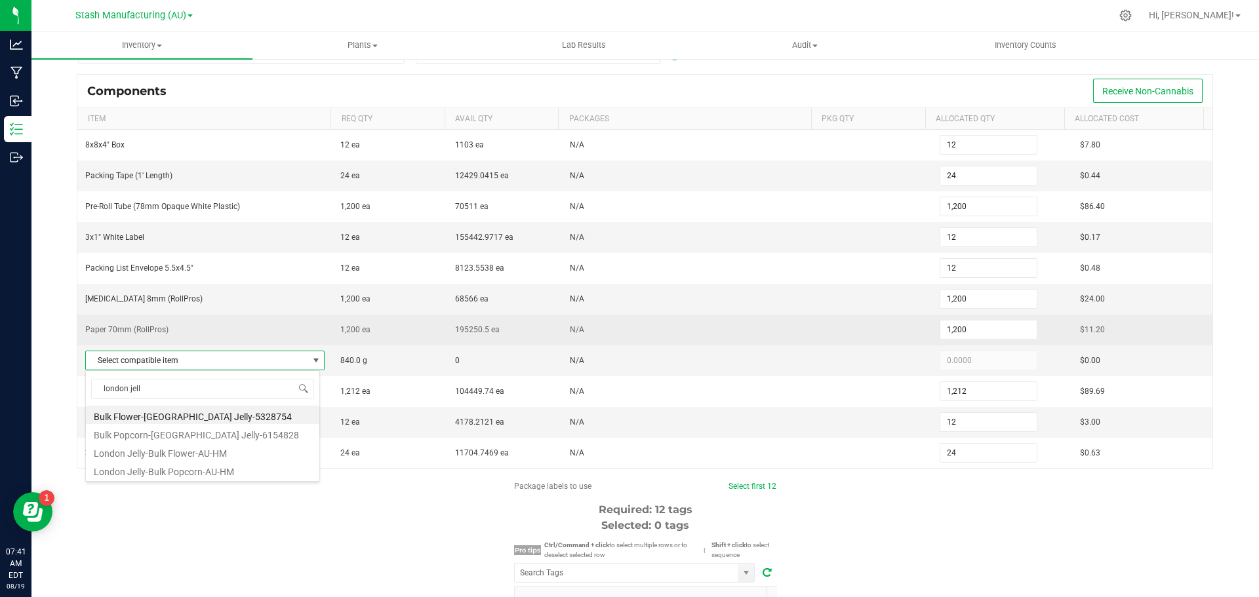
type input "london jelly"
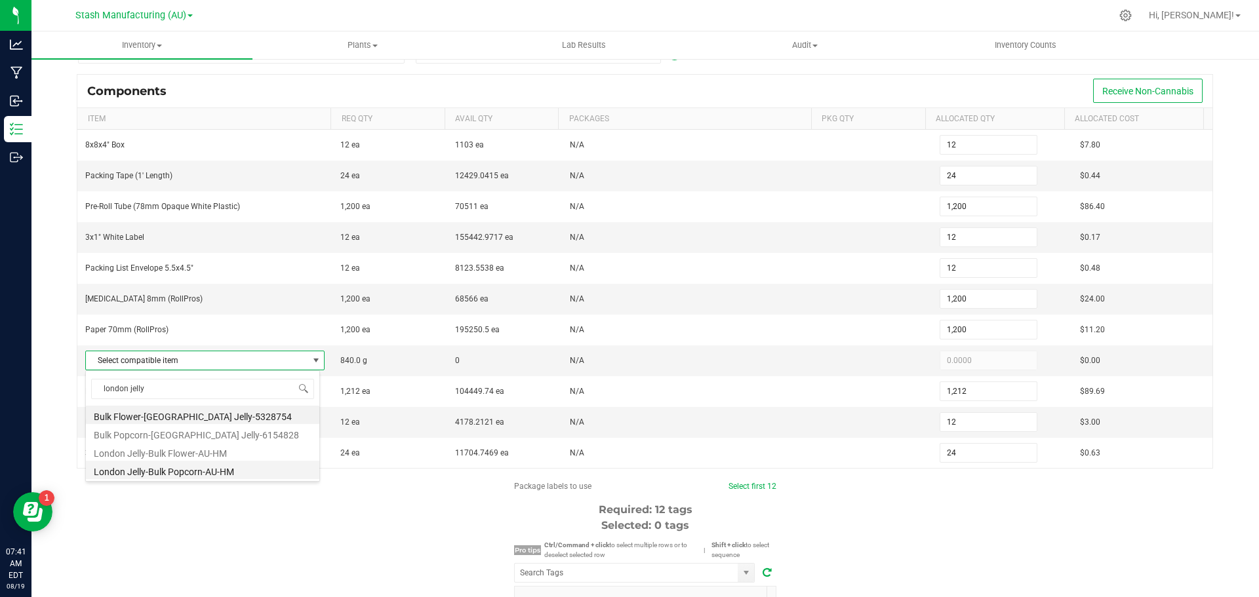
click at [222, 471] on li "London Jelly-Bulk Popcorn-AU-HM" at bounding box center [202, 470] width 233 height 18
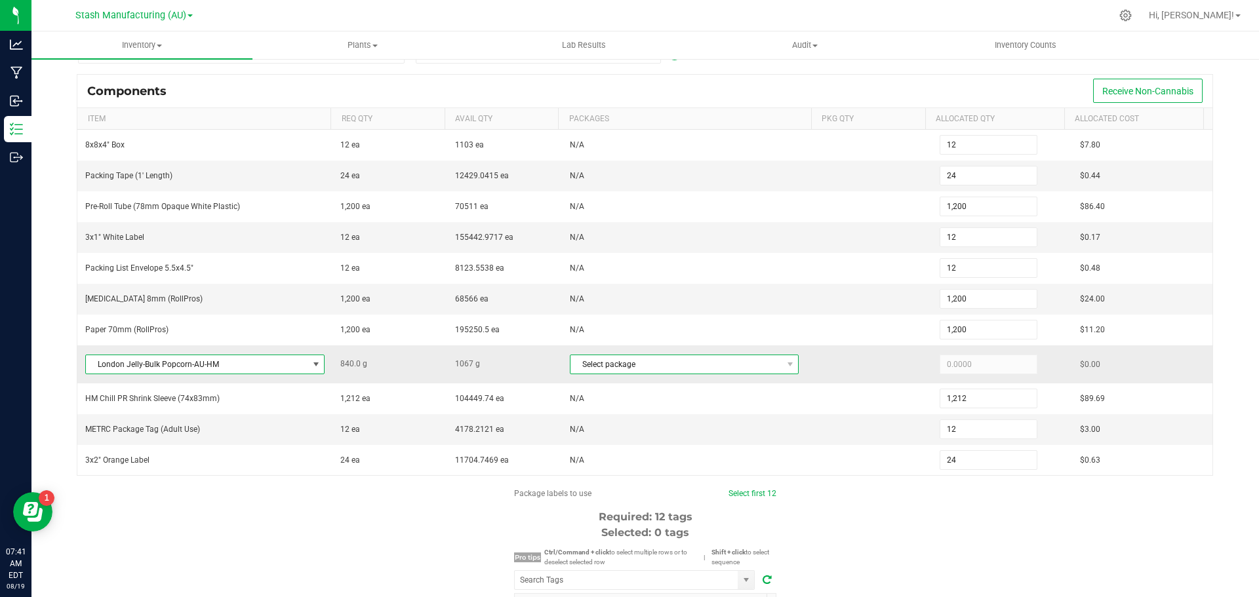
click at [782, 359] on span at bounding box center [790, 364] width 16 height 18
click at [687, 423] on li "1A40503000242EA000089890" at bounding box center [673, 419] width 223 height 18
type input "840.0000"
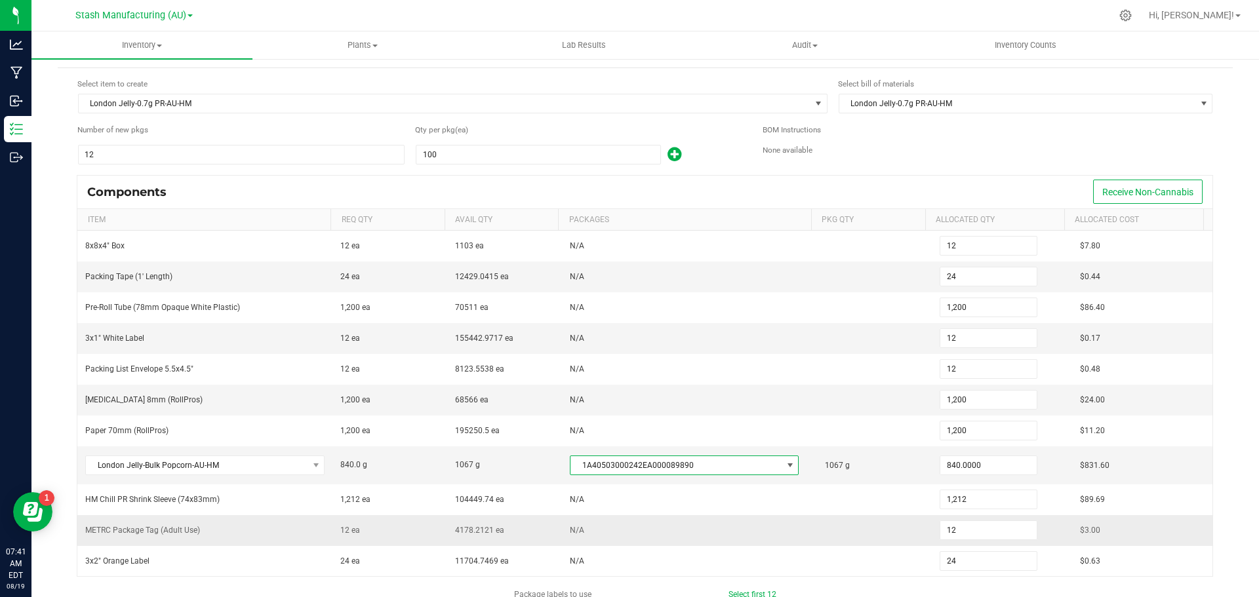
scroll to position [0, 0]
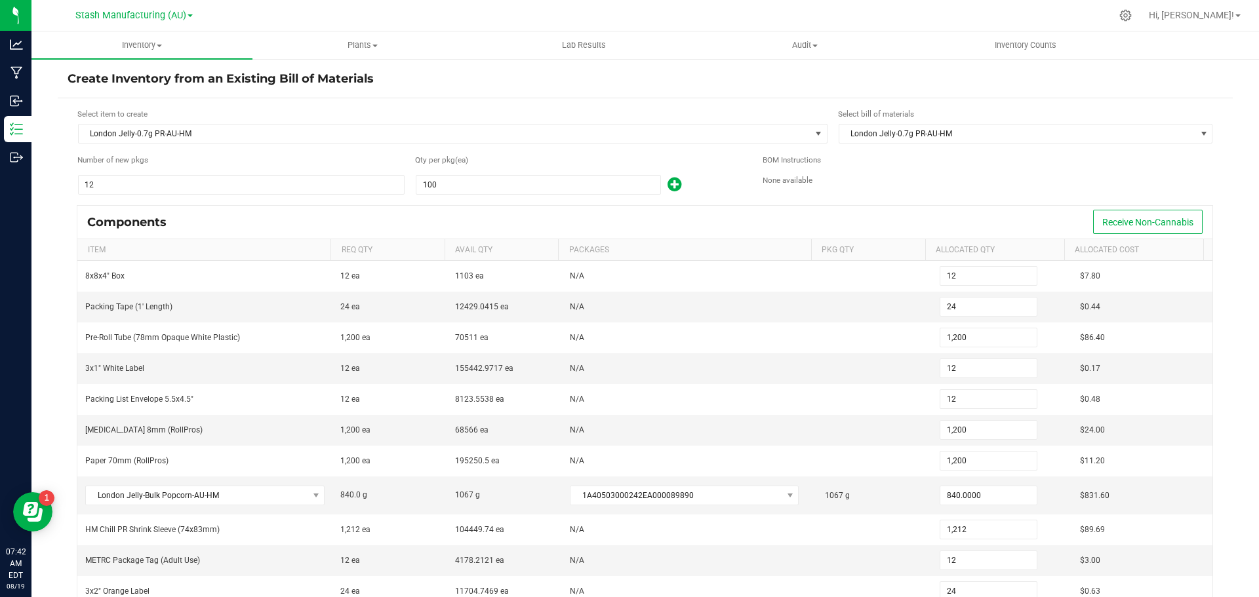
click at [59, 195] on div "Select item to create London Jelly-0.7g PR-AU-HM Select bill of materials Londo…" at bounding box center [645, 488] width 1175 height 781
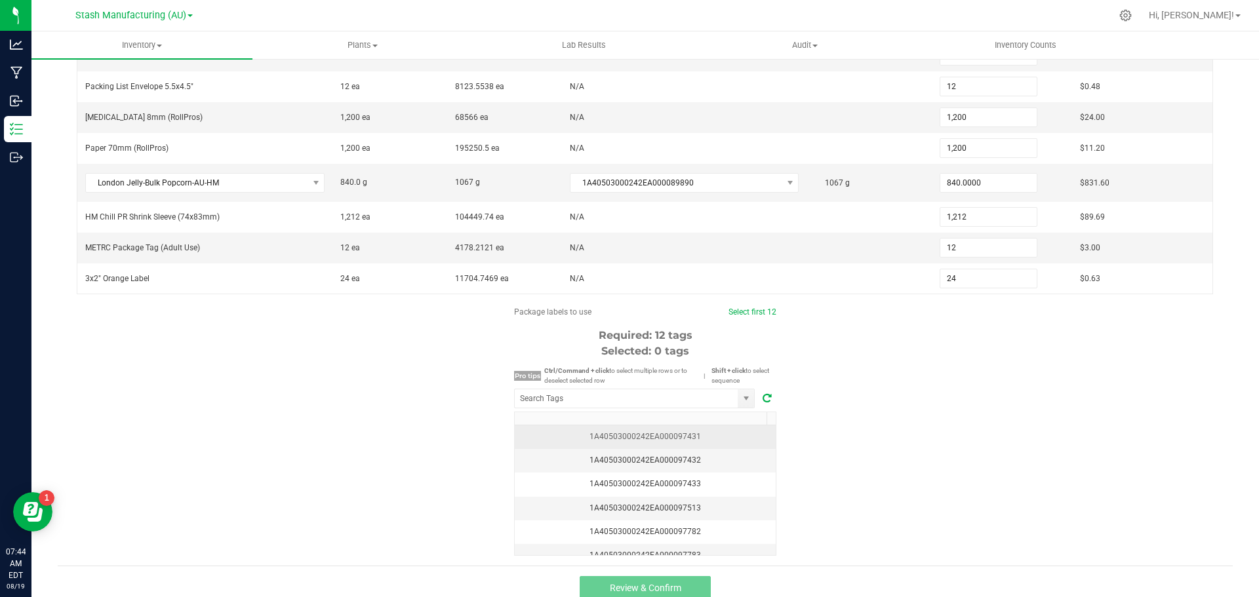
scroll to position [325, 0]
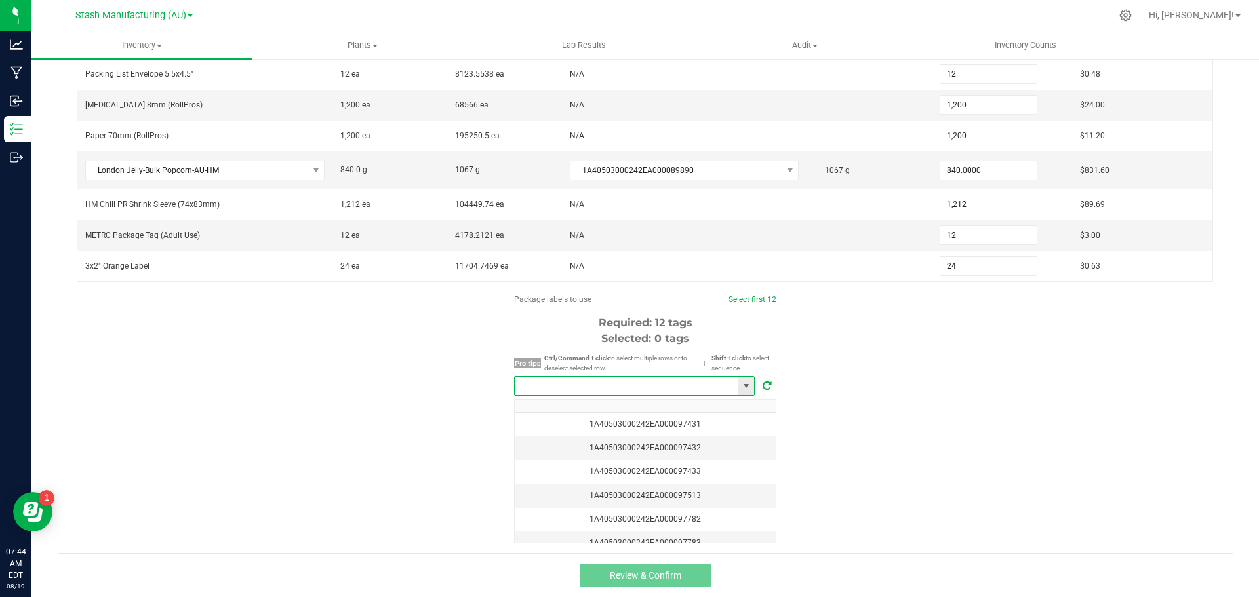
click at [594, 384] on input "NO DATA FOUND" at bounding box center [626, 386] width 223 height 18
click at [632, 415] on li "1A40503000242EA000098173" at bounding box center [629, 410] width 239 height 22
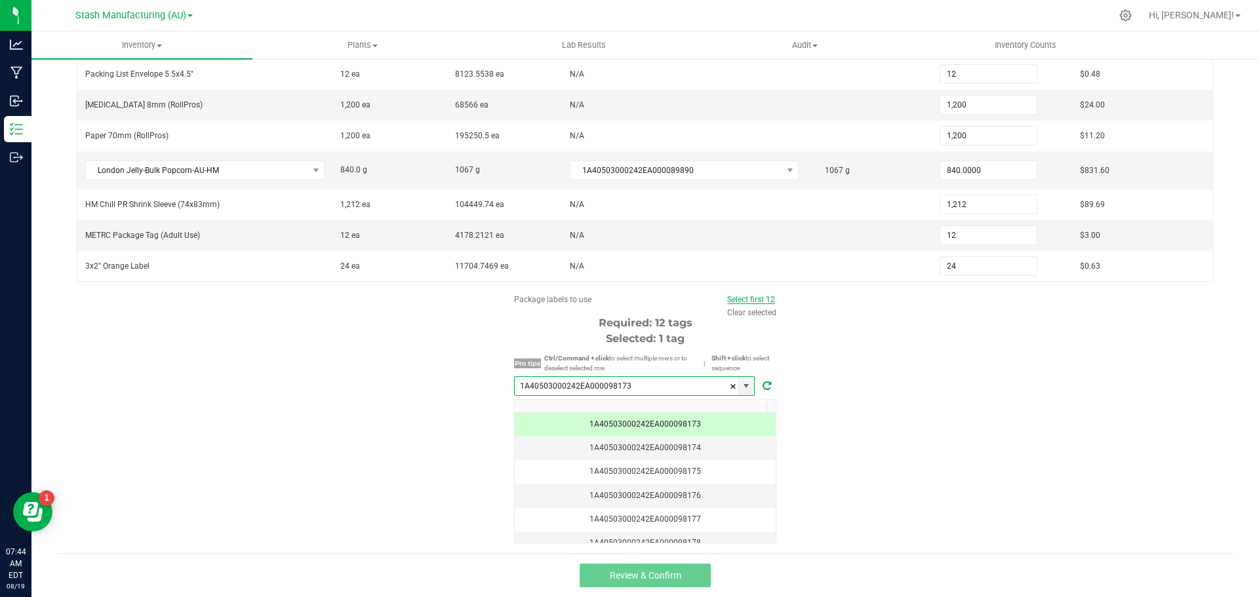
type input "1A40503000242EA000098173"
click at [749, 298] on link "Select first 12" at bounding box center [751, 299] width 48 height 9
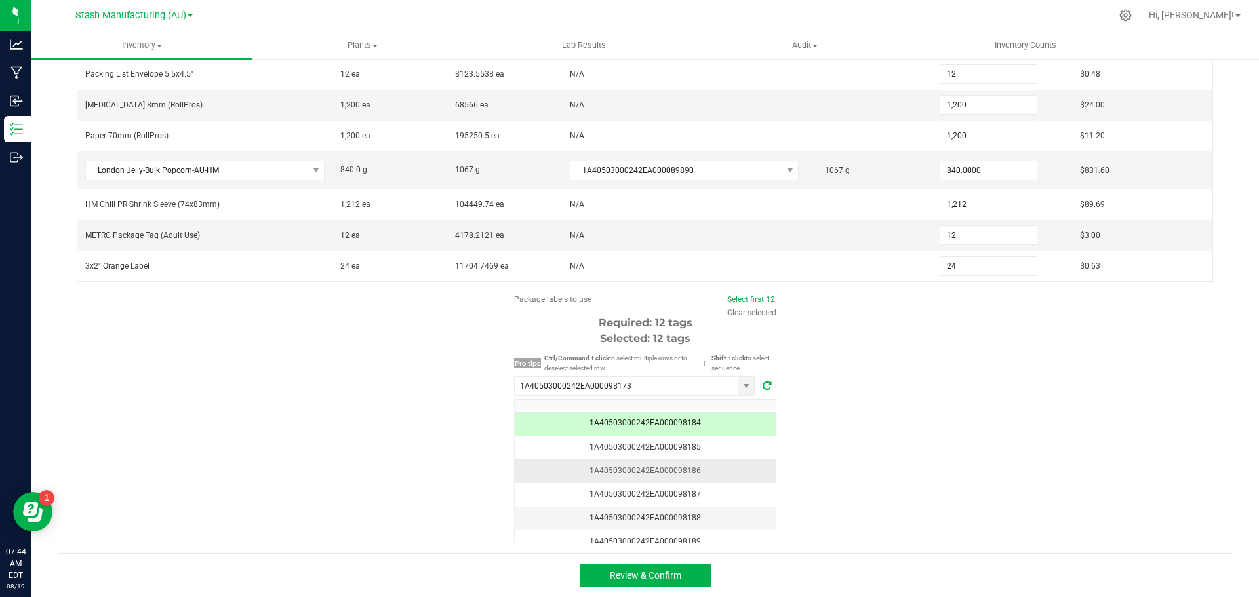
scroll to position [197, 0]
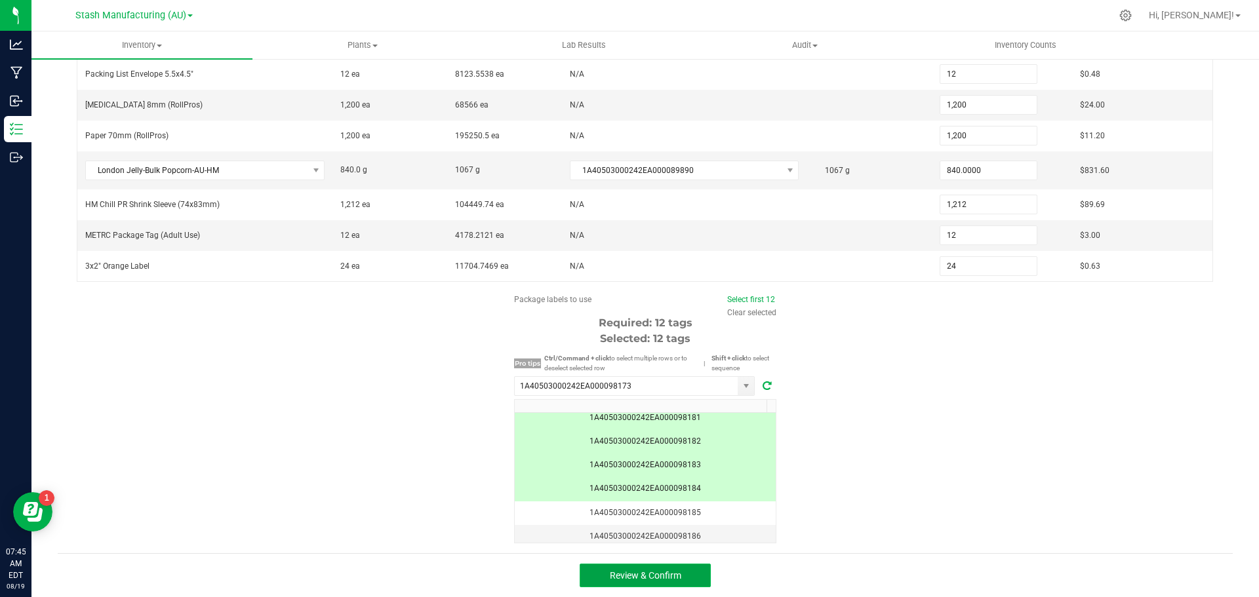
click at [691, 576] on button "Review & Confirm" at bounding box center [645, 576] width 131 height 24
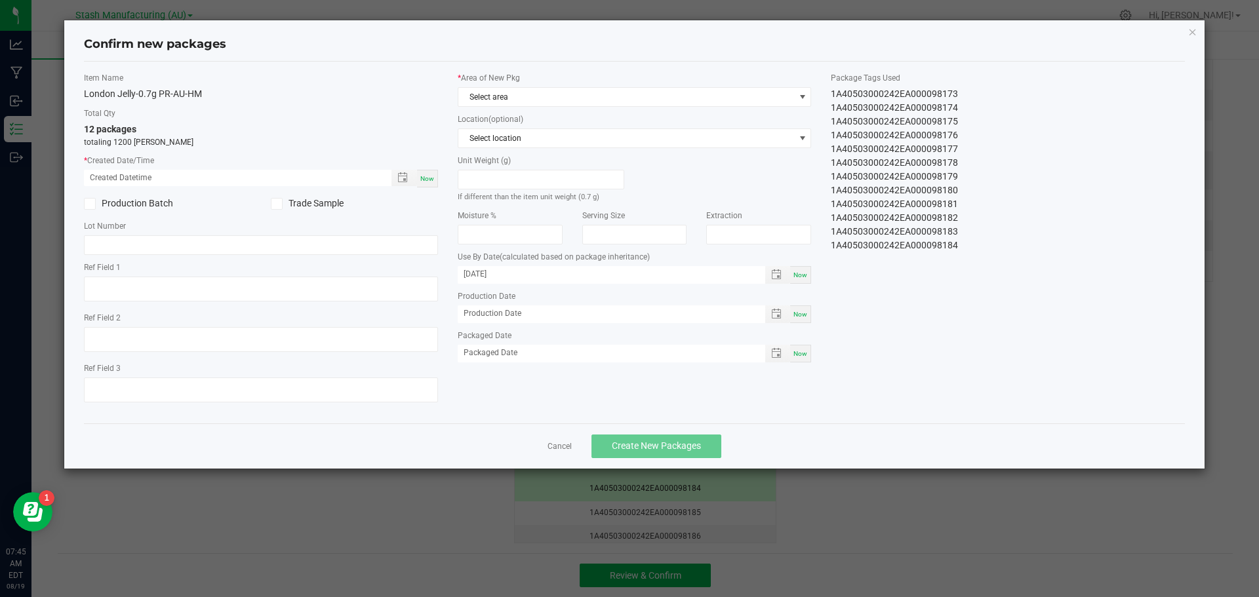
click at [430, 180] on span "Now" at bounding box center [427, 178] width 14 height 7
type input "08/19/2025 07:45 AM"
click at [805, 98] on span at bounding box center [803, 97] width 10 height 10
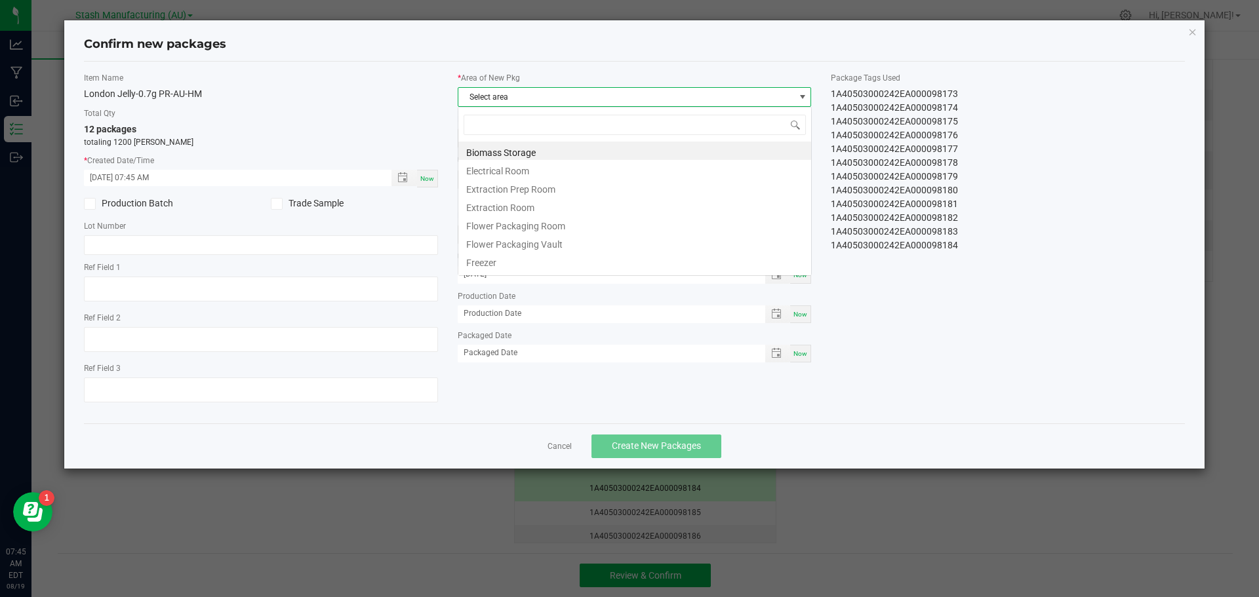
scroll to position [20, 354]
click at [521, 228] on li "Flower Packaging Room" at bounding box center [634, 224] width 353 height 18
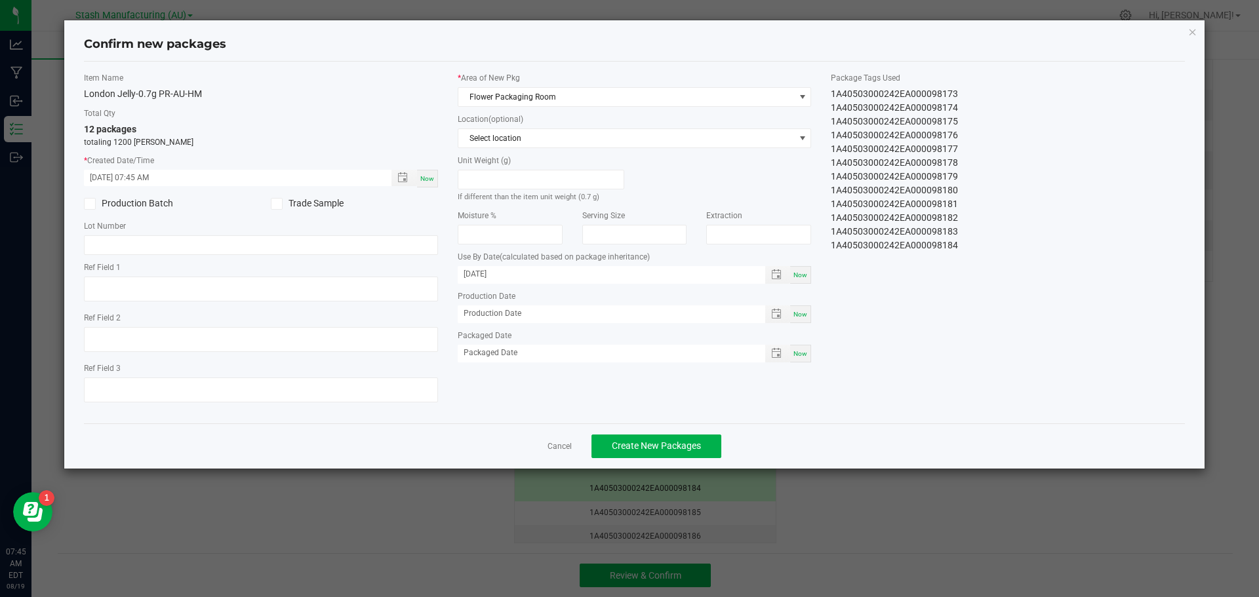
click at [803, 273] on span "Now" at bounding box center [801, 275] width 14 height 7
click at [504, 275] on input "[DATE]" at bounding box center [605, 274] width 294 height 16
type input "08/19/2026"
click at [808, 354] on div "Now" at bounding box center [800, 354] width 21 height 18
type input "[DATE]"
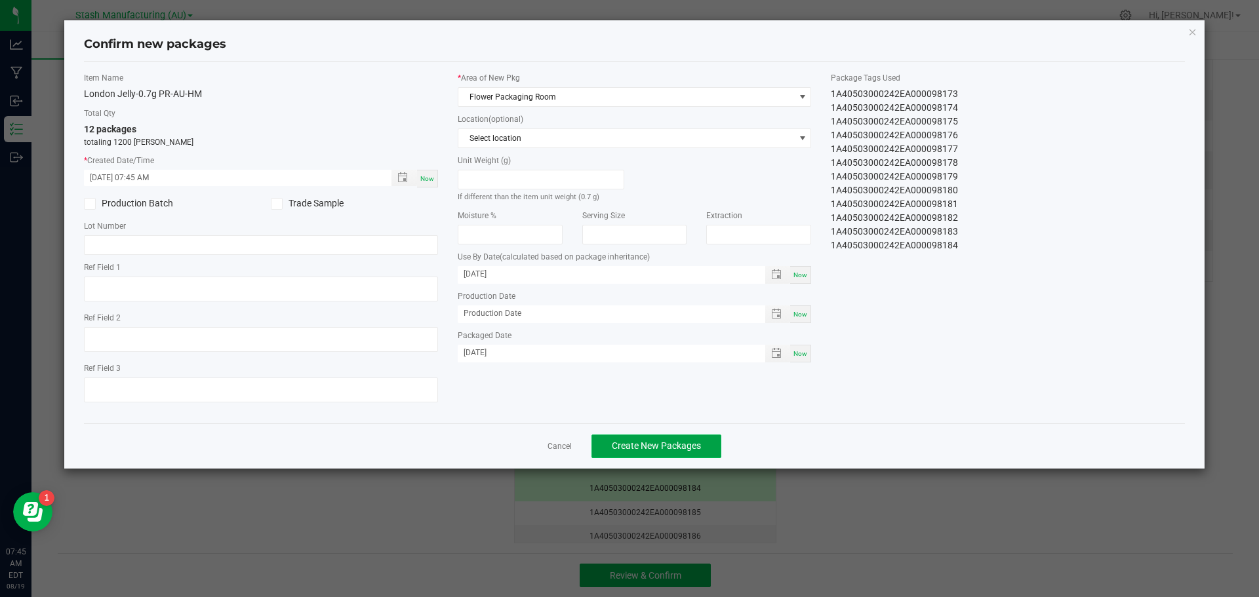
click at [676, 448] on span "Create New Packages" at bounding box center [656, 446] width 89 height 10
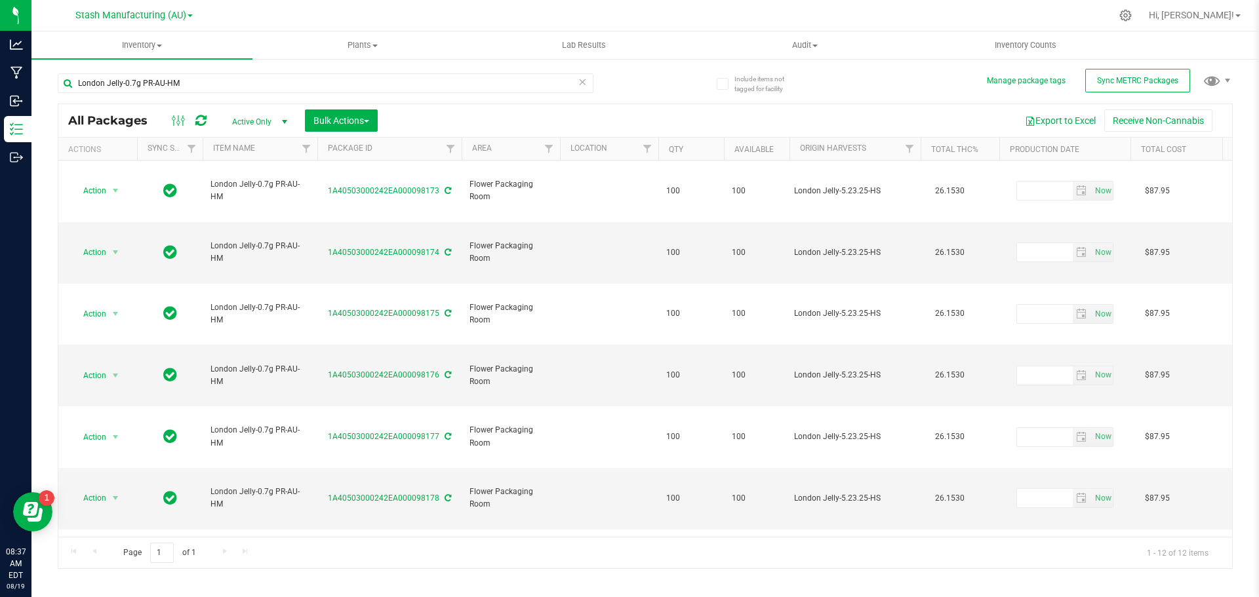
click at [586, 83] on icon at bounding box center [582, 81] width 9 height 16
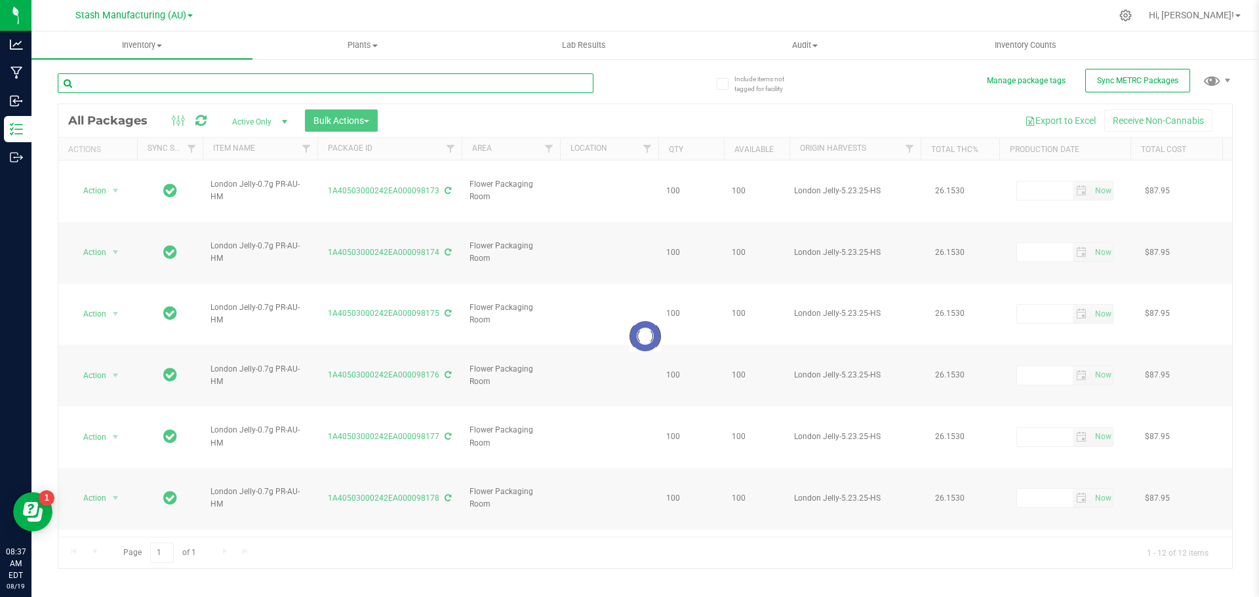
click at [192, 85] on input "text" at bounding box center [326, 83] width 536 height 20
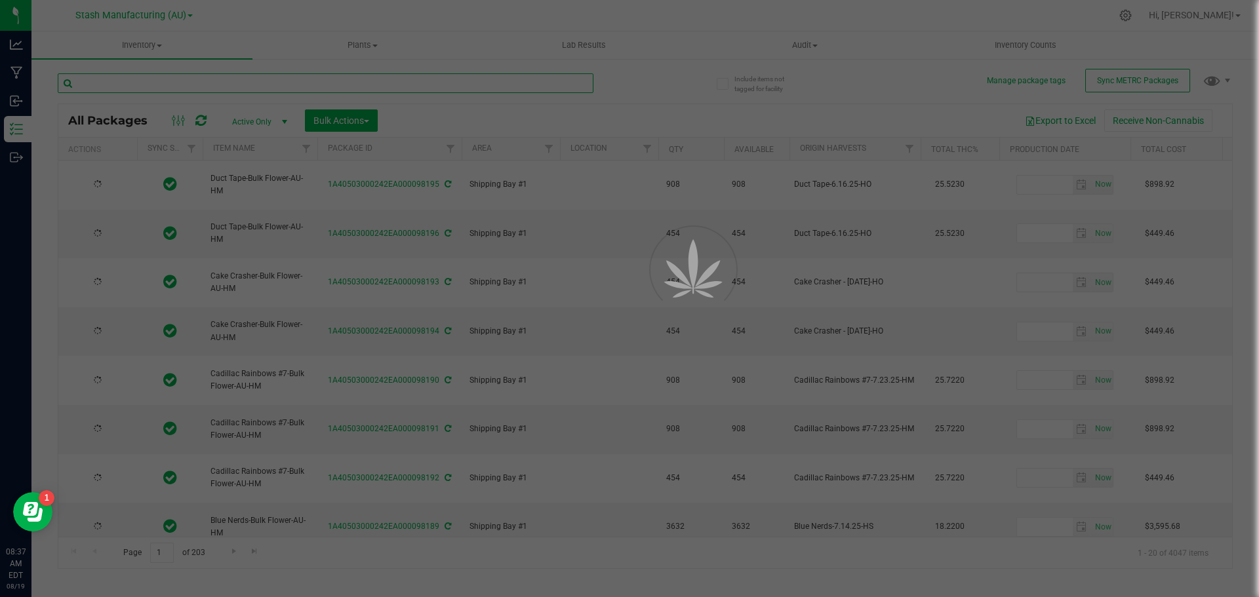
type input "[DATE]"
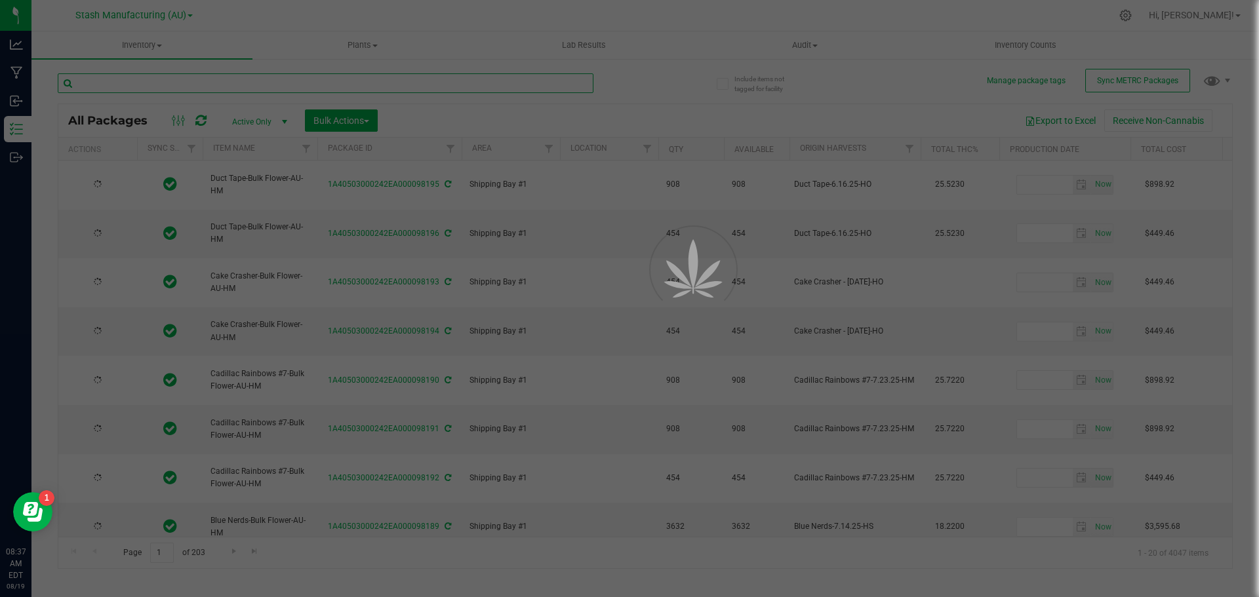
type input "[DATE]"
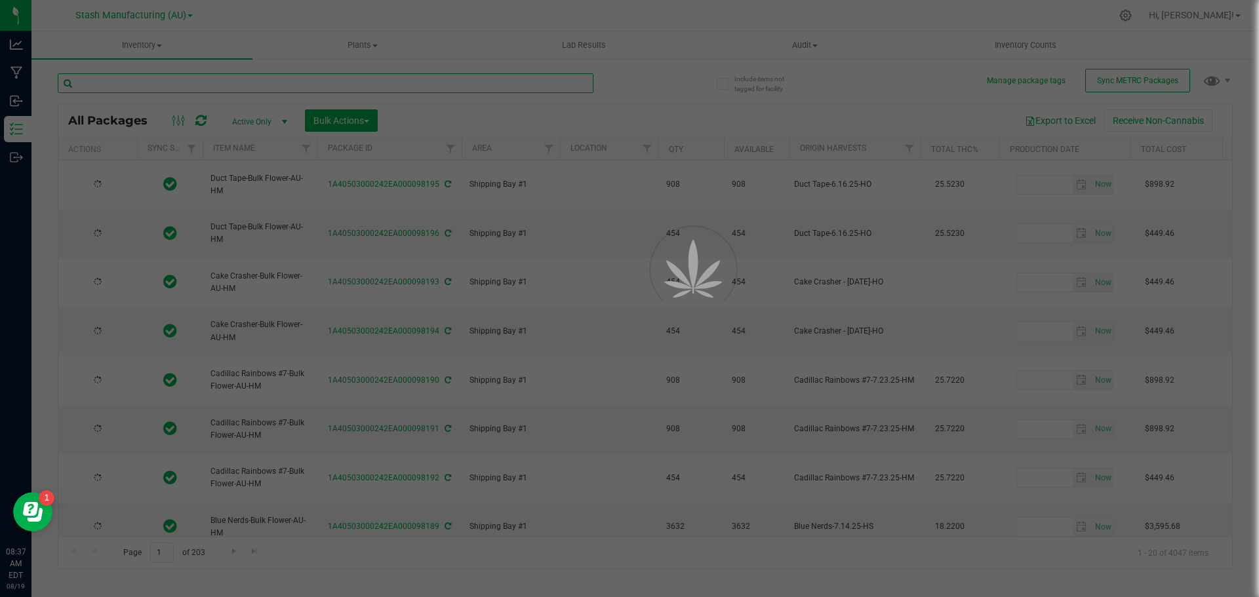
type input "[DATE]"
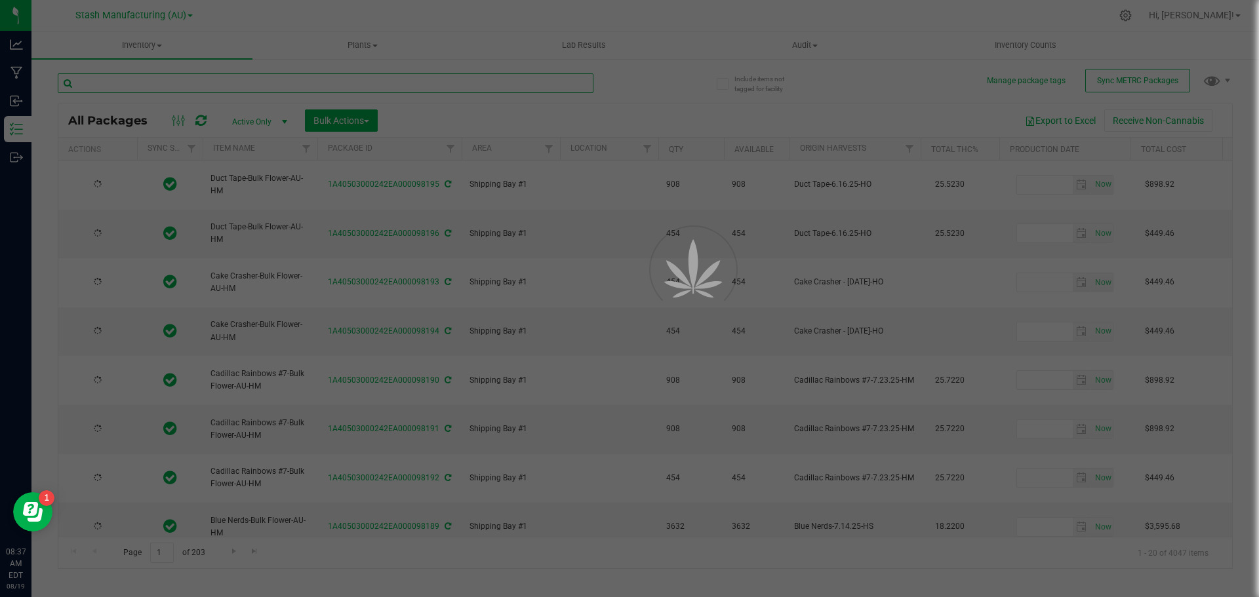
type input "[DATE]"
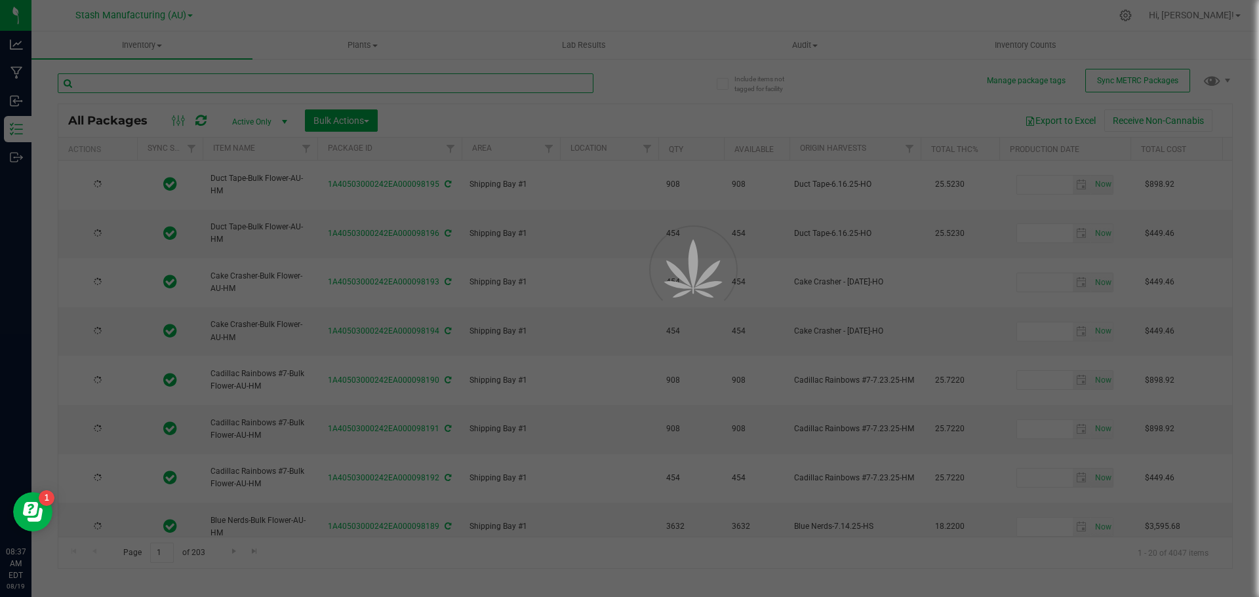
type input "[DATE]"
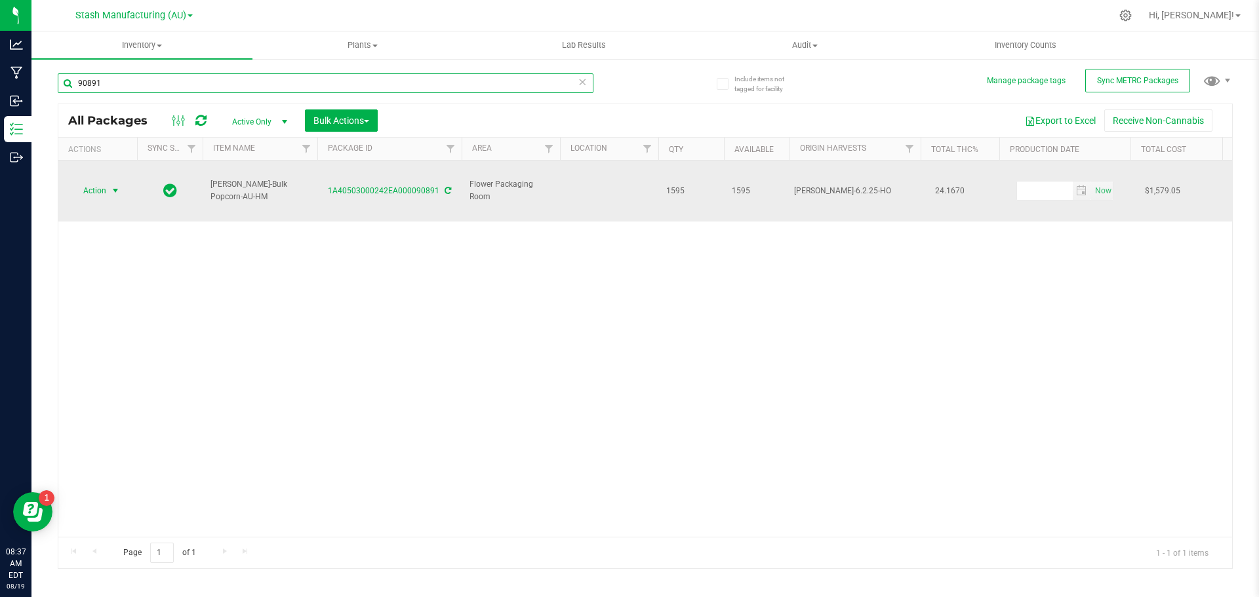
type input "90891"
click at [112, 186] on span "select" at bounding box center [115, 191] width 10 height 10
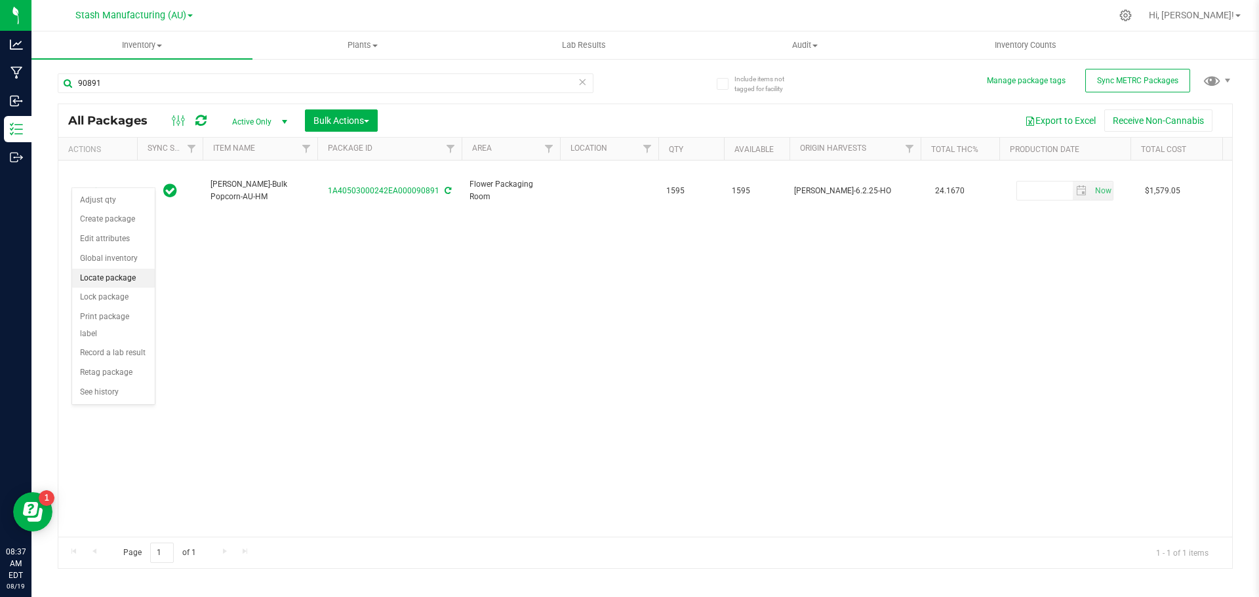
click at [119, 277] on li "Locate package" at bounding box center [113, 279] width 83 height 20
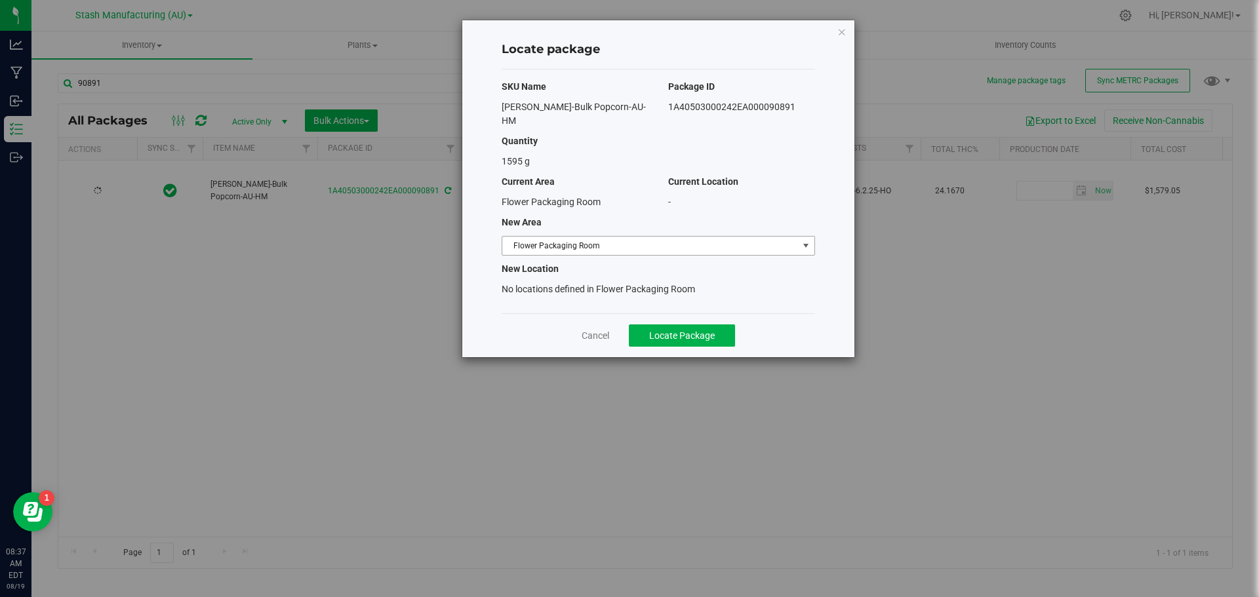
click at [805, 241] on span "select" at bounding box center [806, 246] width 10 height 10
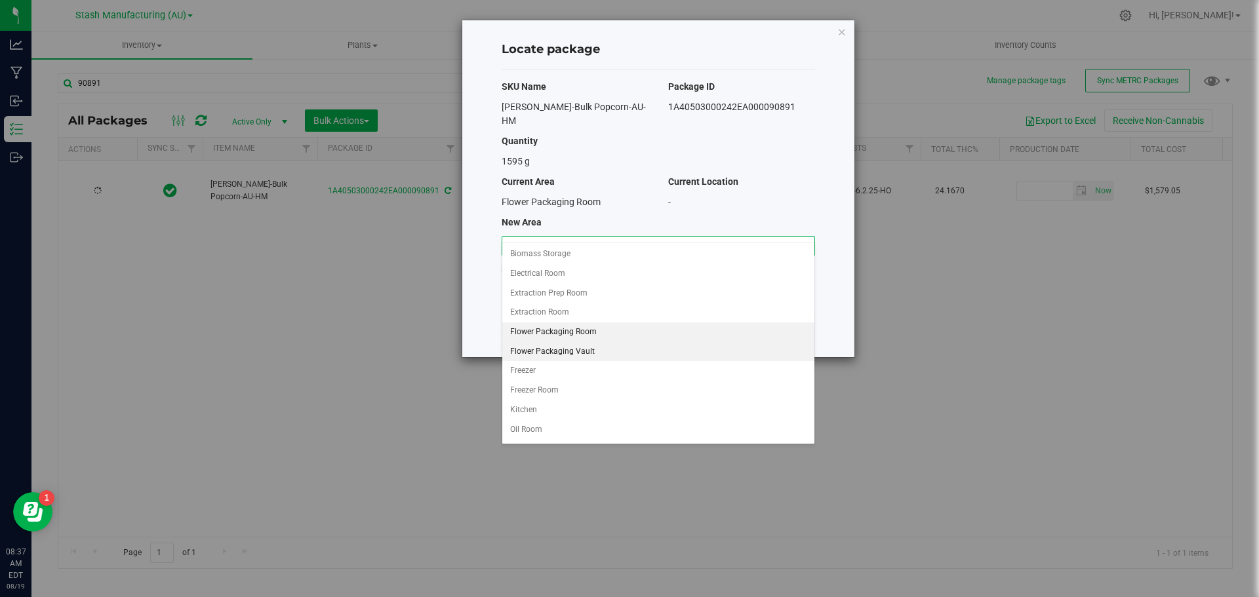
click at [555, 352] on li "Flower Packaging Vault" at bounding box center [658, 352] width 312 height 20
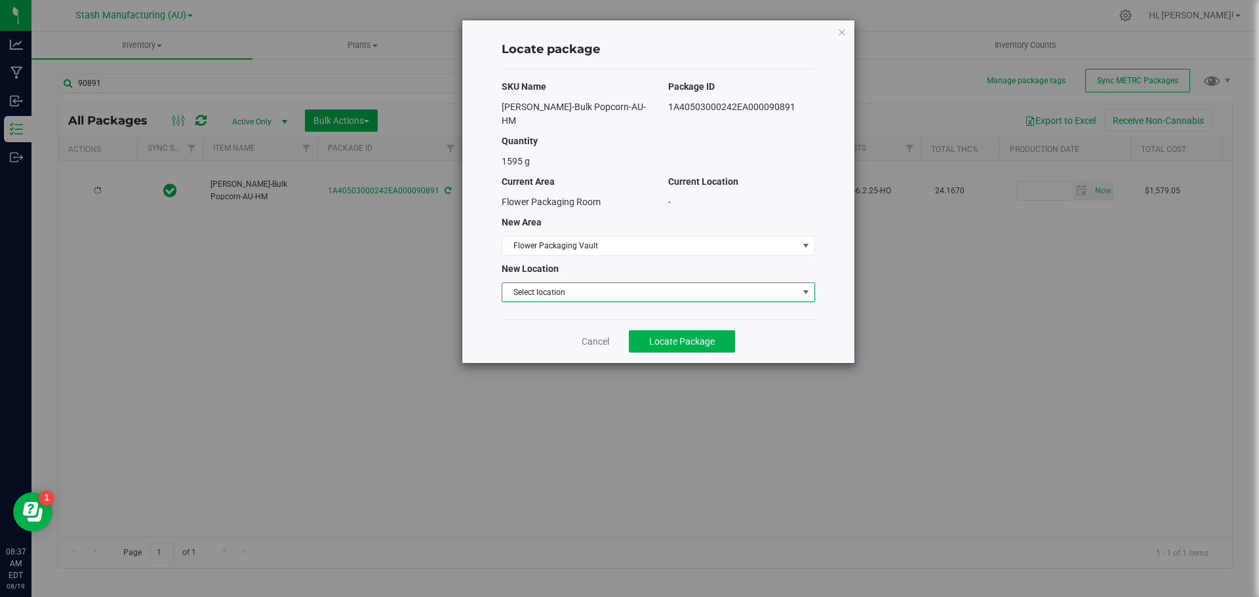
click at [807, 287] on span "select" at bounding box center [806, 292] width 10 height 10
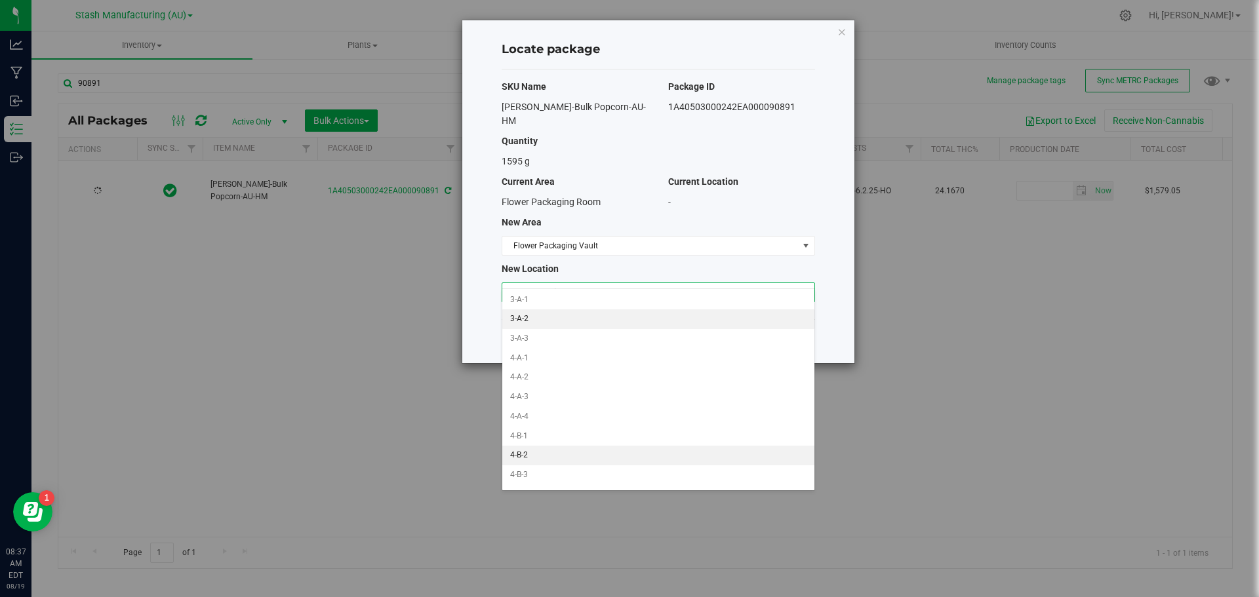
scroll to position [193, 0]
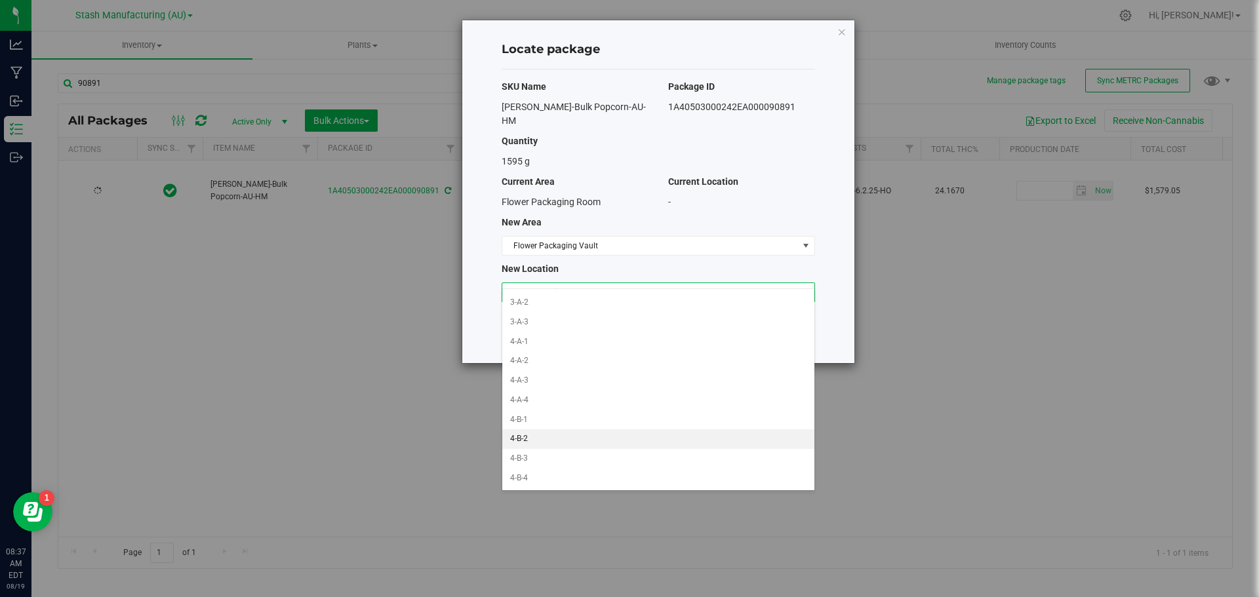
click at [555, 438] on li "4-B-2" at bounding box center [658, 440] width 312 height 20
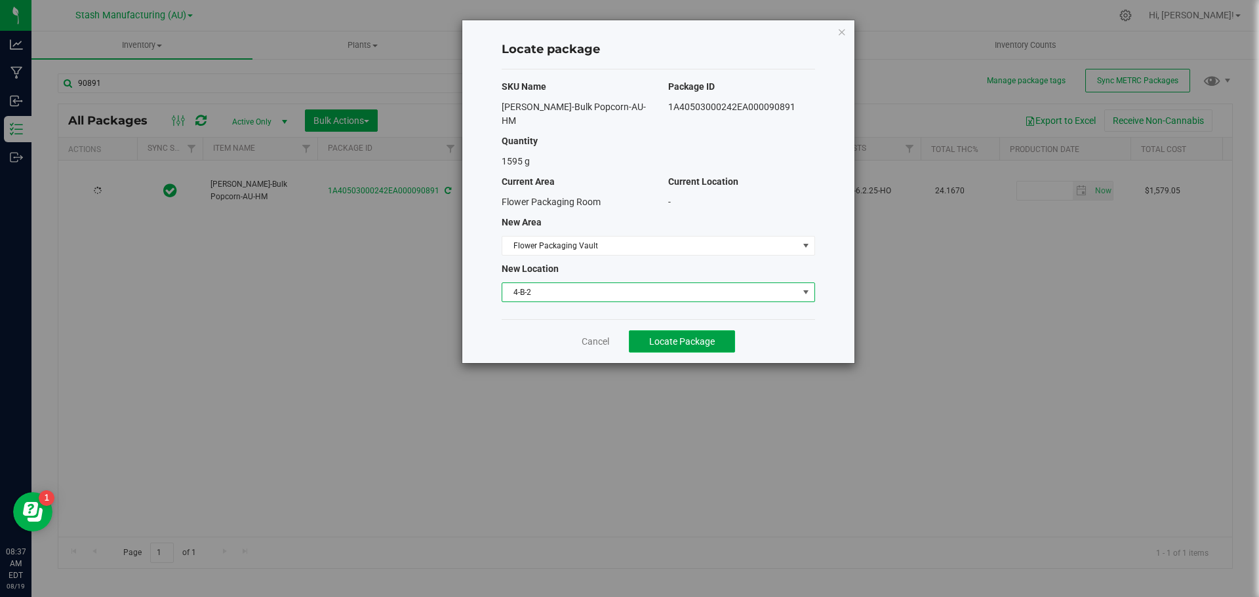
click at [714, 336] on span "Locate Package" at bounding box center [682, 341] width 66 height 10
